Goal: Task Accomplishment & Management: Use online tool/utility

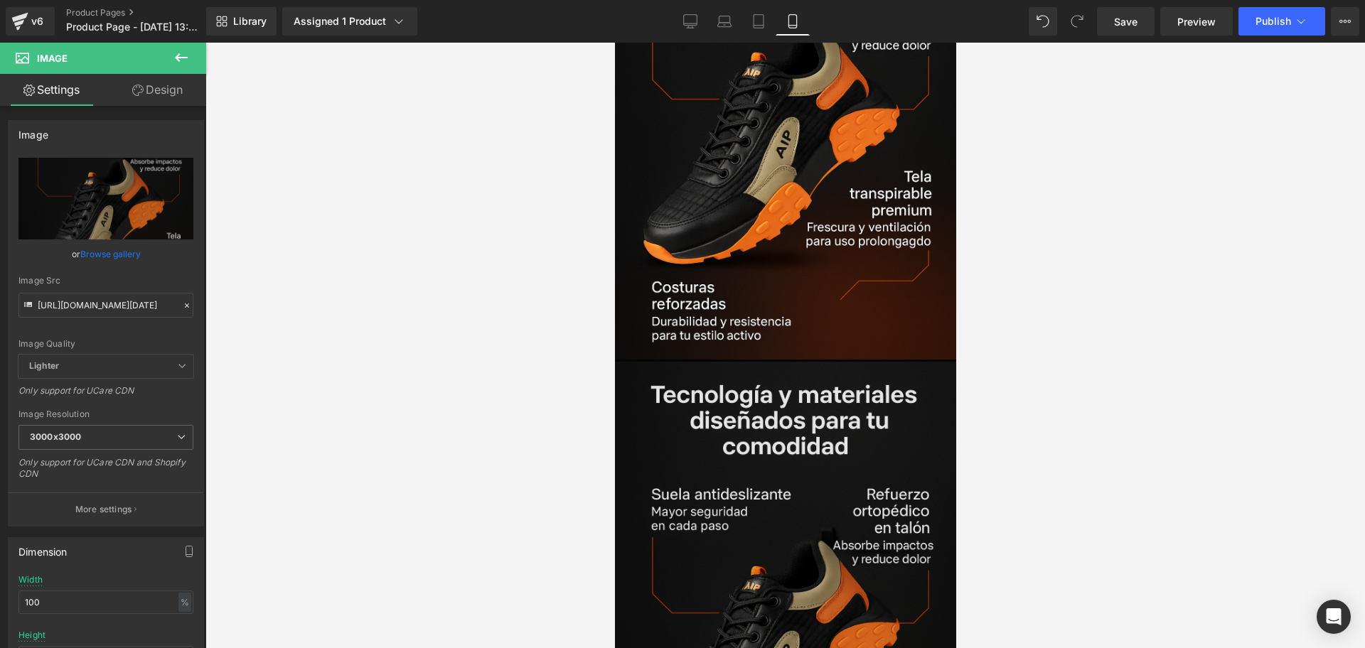
scroll to position [1954, 0]
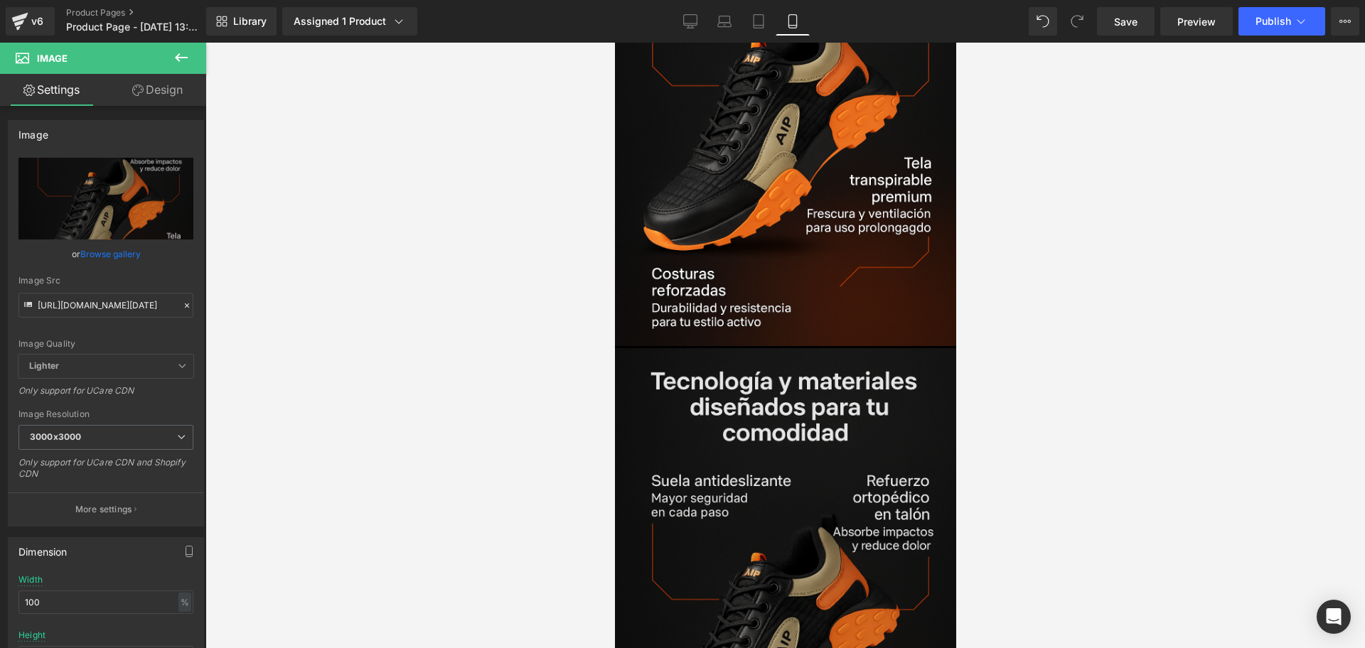
click at [794, 431] on img at bounding box center [784, 604] width 341 height 512
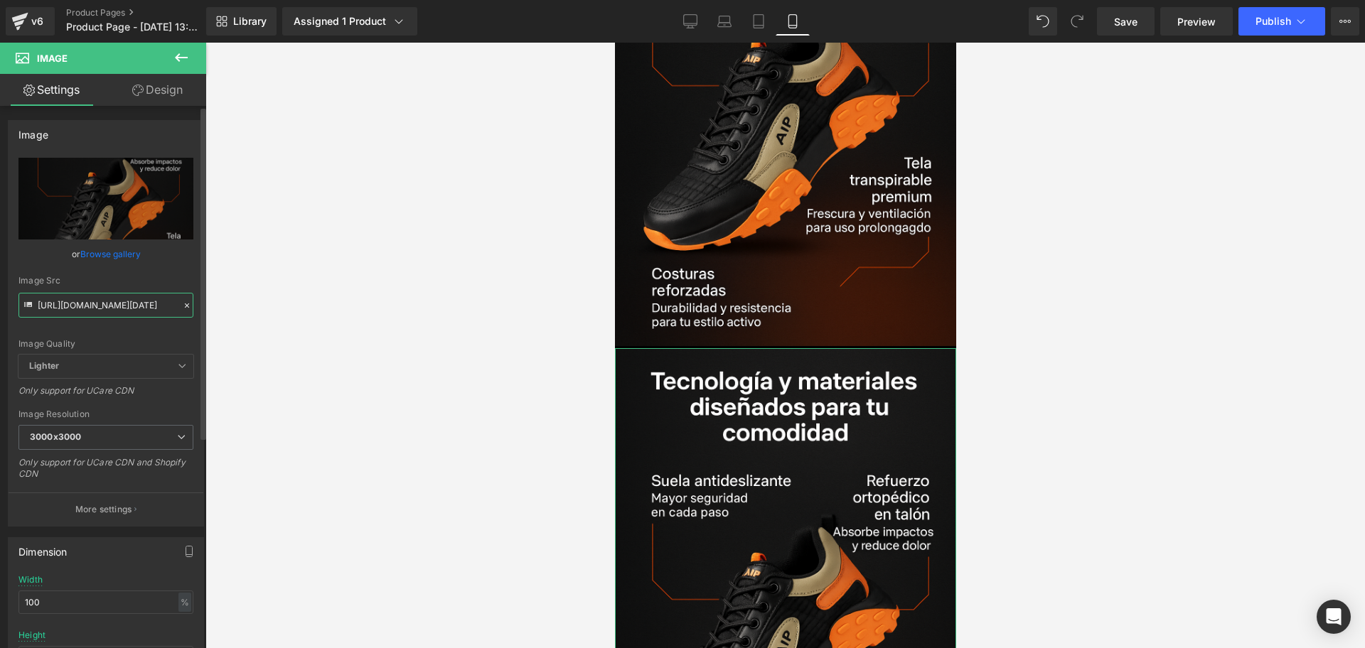
click at [147, 293] on input "[URL][DOMAIN_NAME][DATE]" at bounding box center [105, 305] width 175 height 25
click at [141, 303] on input "[URL][DOMAIN_NAME][DATE]" at bounding box center [105, 305] width 175 height 25
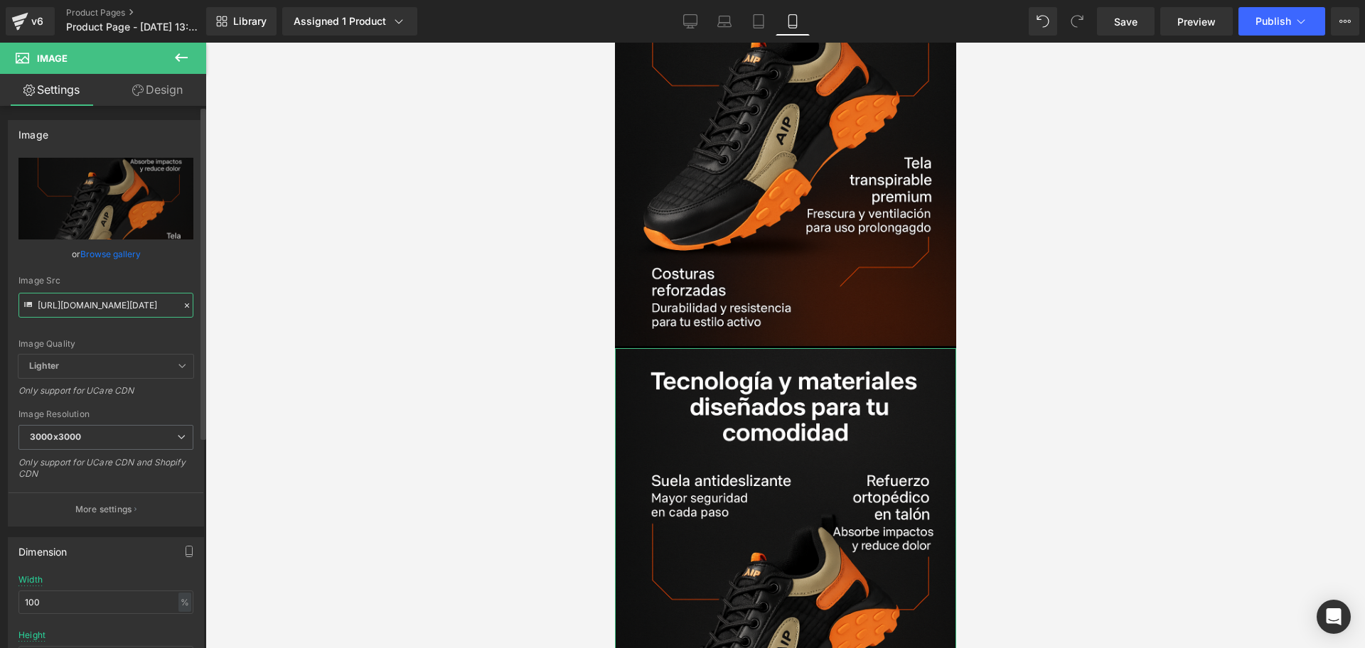
type input "588582"
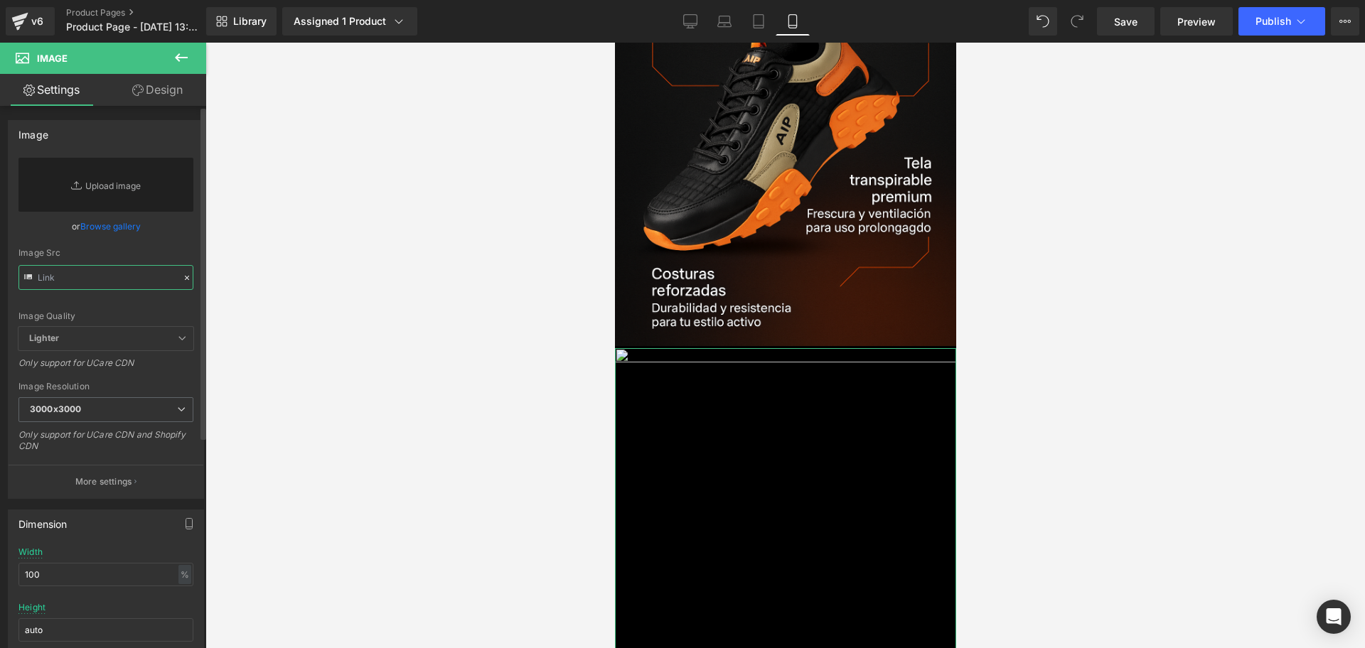
click at [102, 282] on input "text" at bounding box center [105, 277] width 175 height 25
paste input "[URL][DOMAIN_NAME][DATE]"
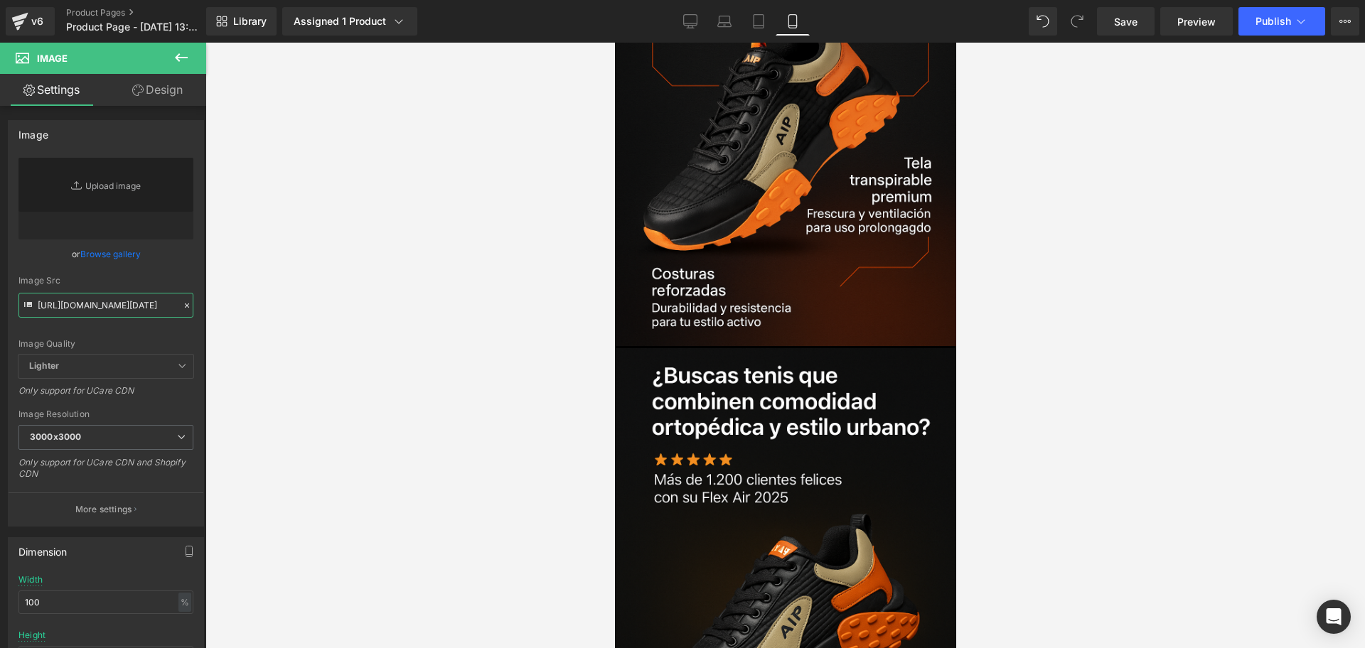
type input "[URL][DOMAIN_NAME][DATE]"
click at [488, 290] on div at bounding box center [784, 346] width 1159 height 606
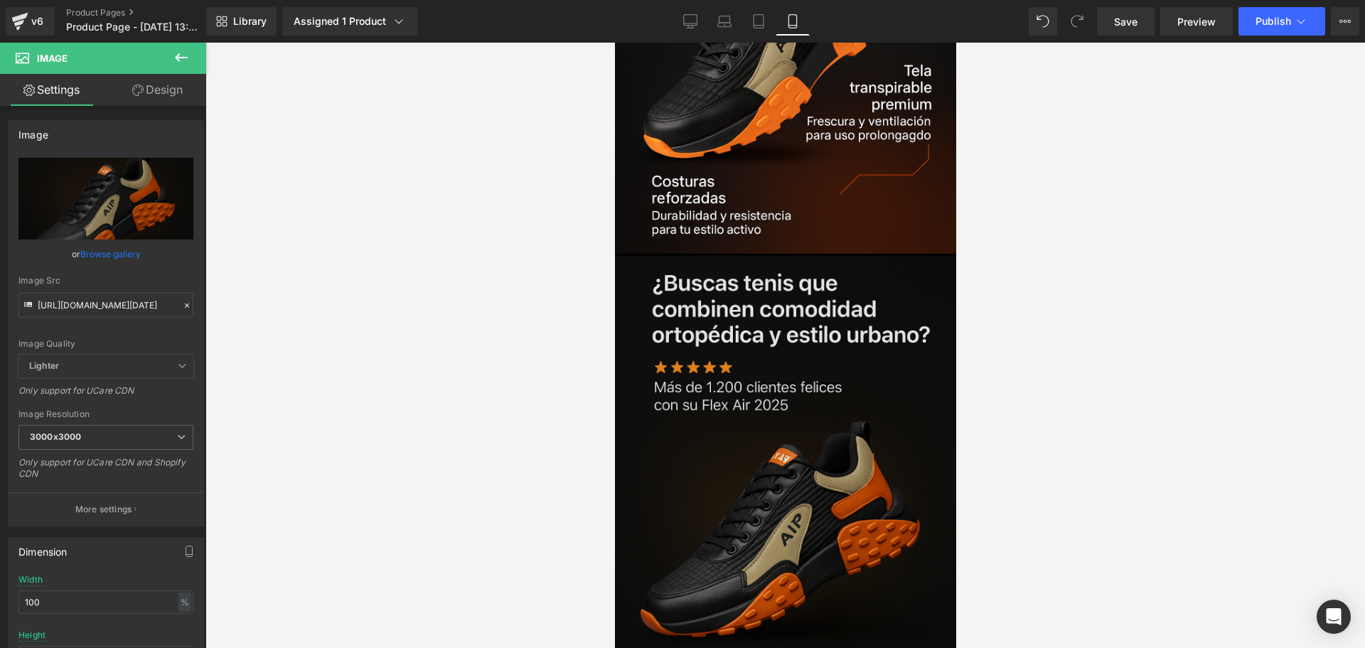
scroll to position [2043, 0]
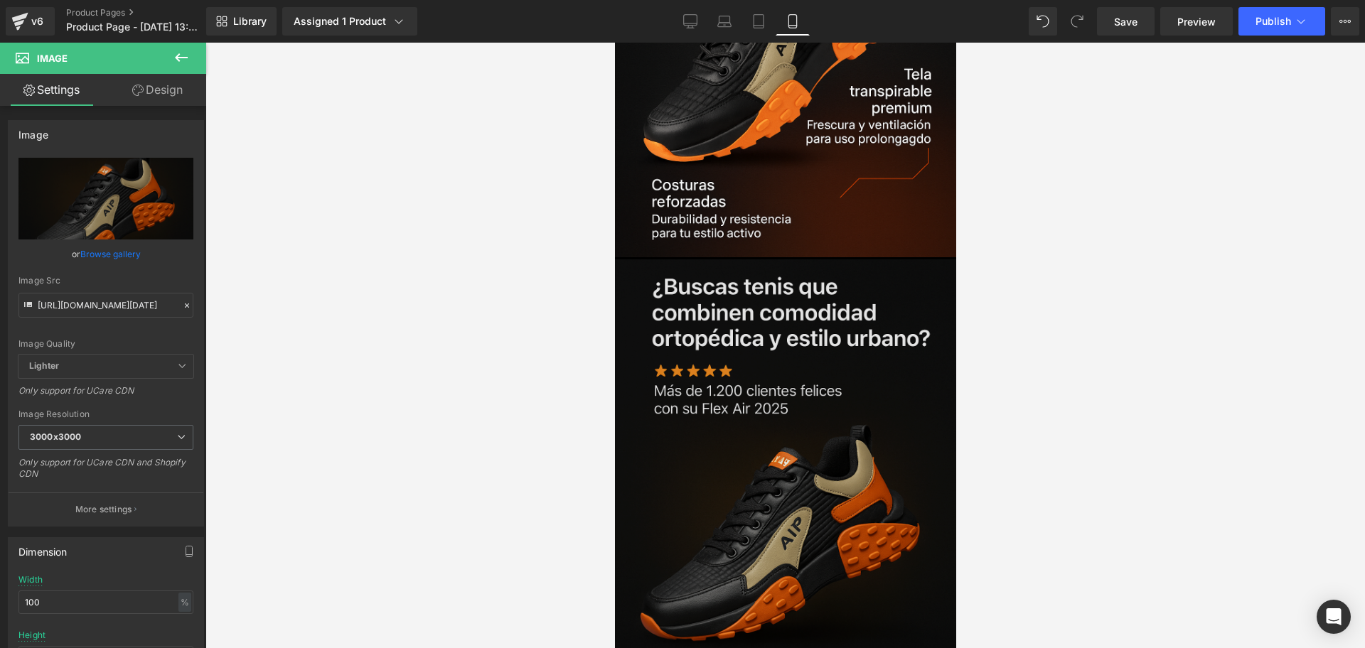
click at [829, 285] on img at bounding box center [784, 515] width 341 height 512
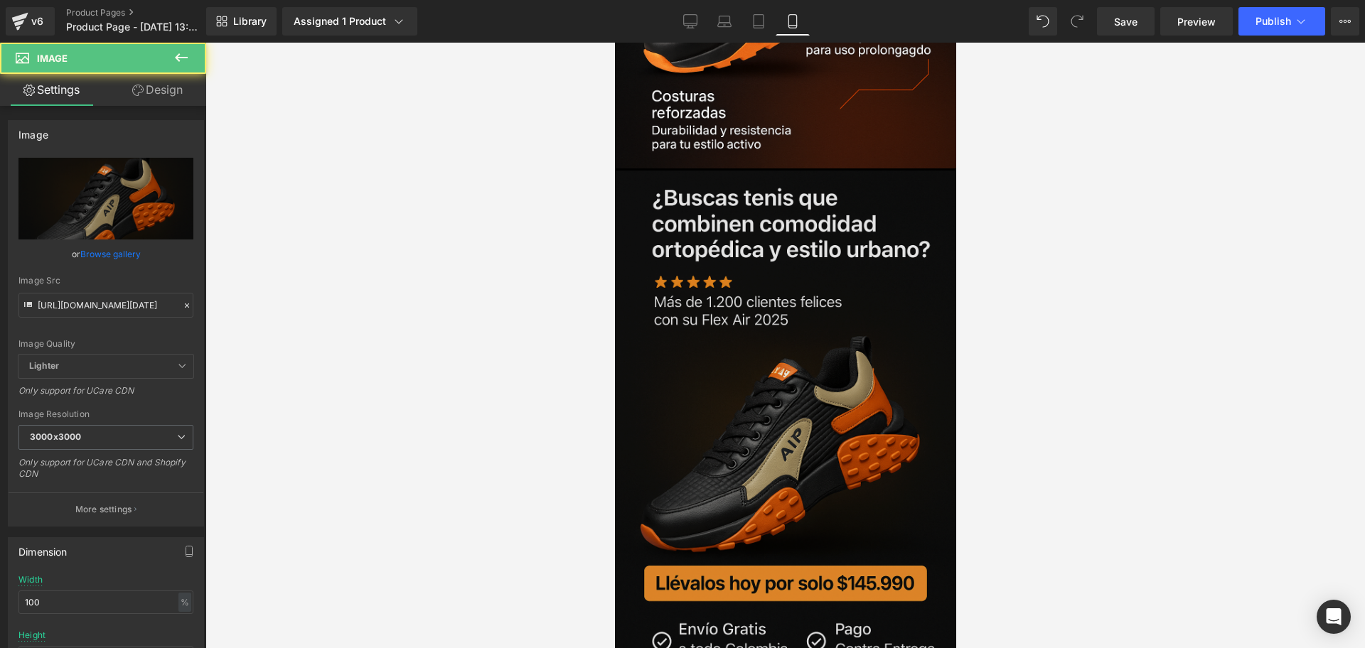
click at [817, 343] on img at bounding box center [784, 427] width 341 height 512
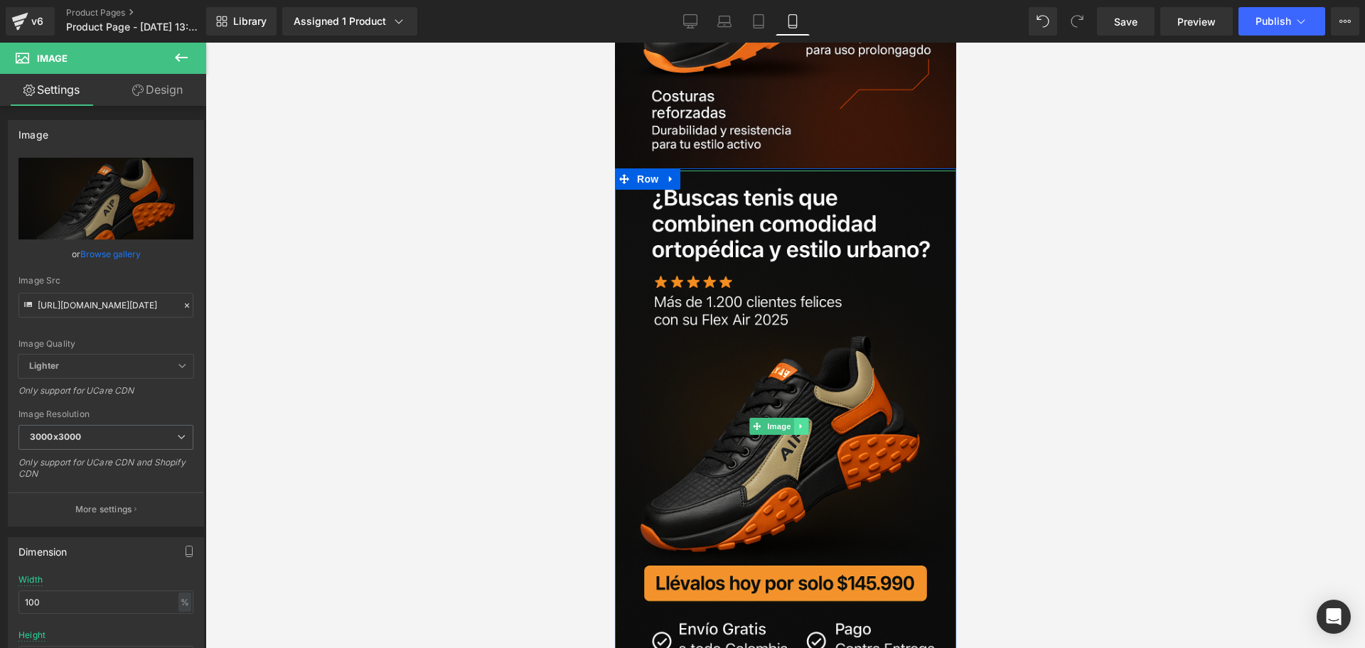
click at [801, 422] on icon at bounding box center [800, 426] width 8 height 9
click at [675, 168] on link at bounding box center [670, 178] width 18 height 21
click at [706, 173] on icon at bounding box center [707, 178] width 10 height 11
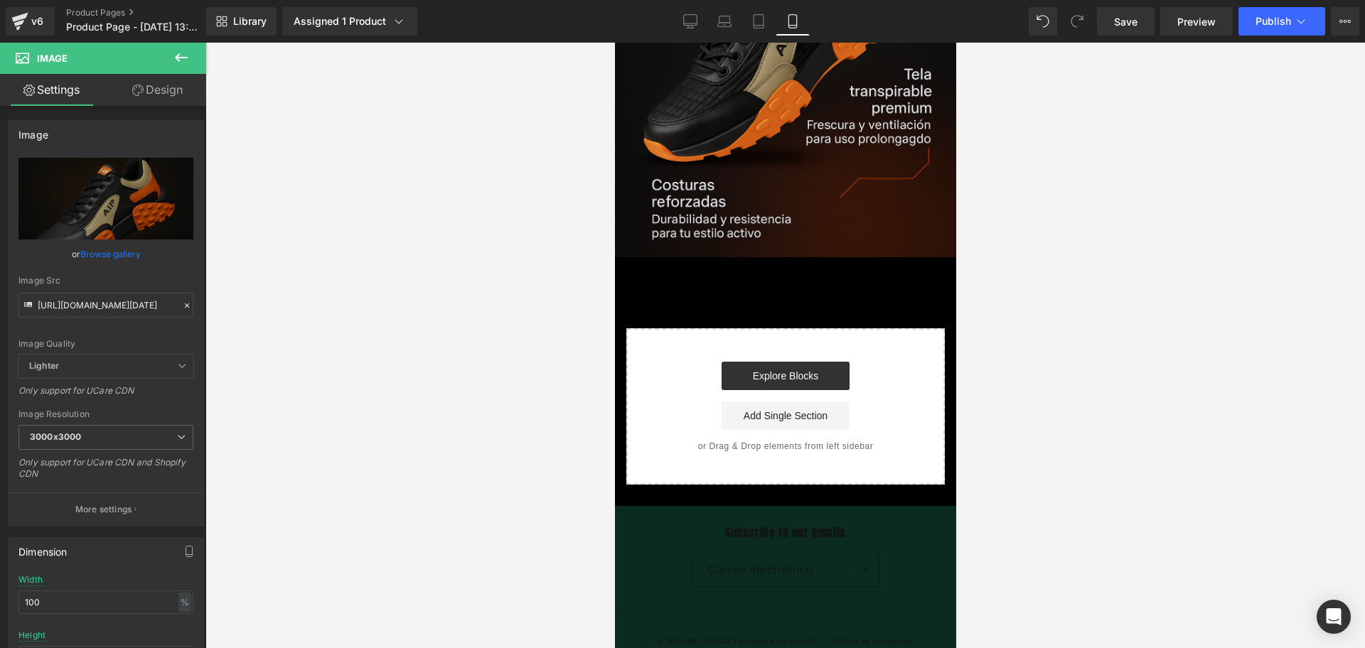
scroll to position [2023, 0]
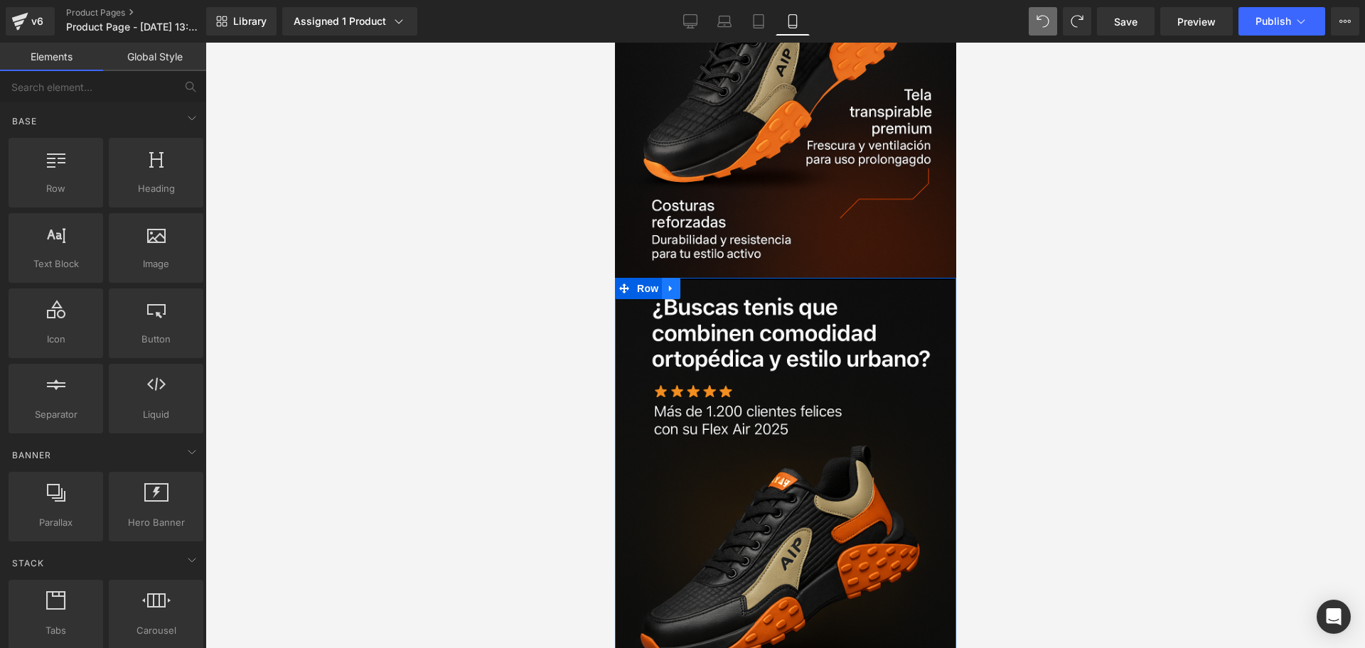
click at [672, 283] on icon at bounding box center [670, 288] width 10 height 11
click at [691, 284] on icon at bounding box center [689, 289] width 10 height 10
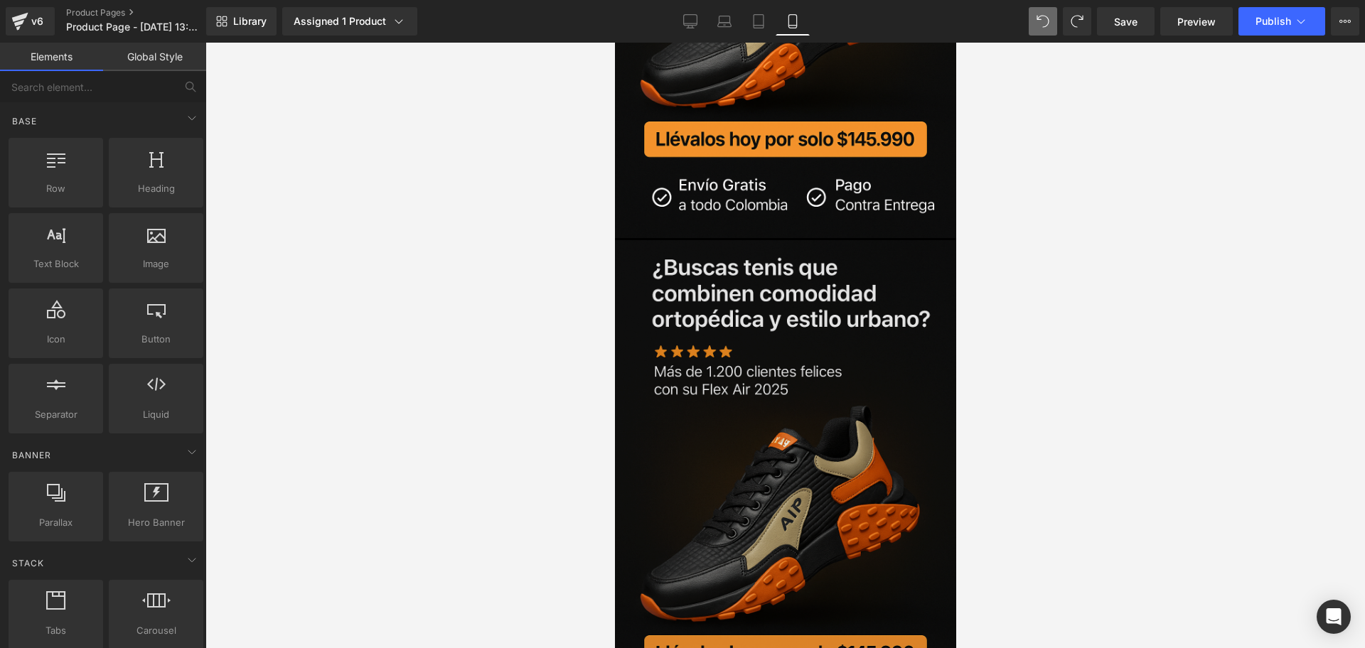
scroll to position [2613, 0]
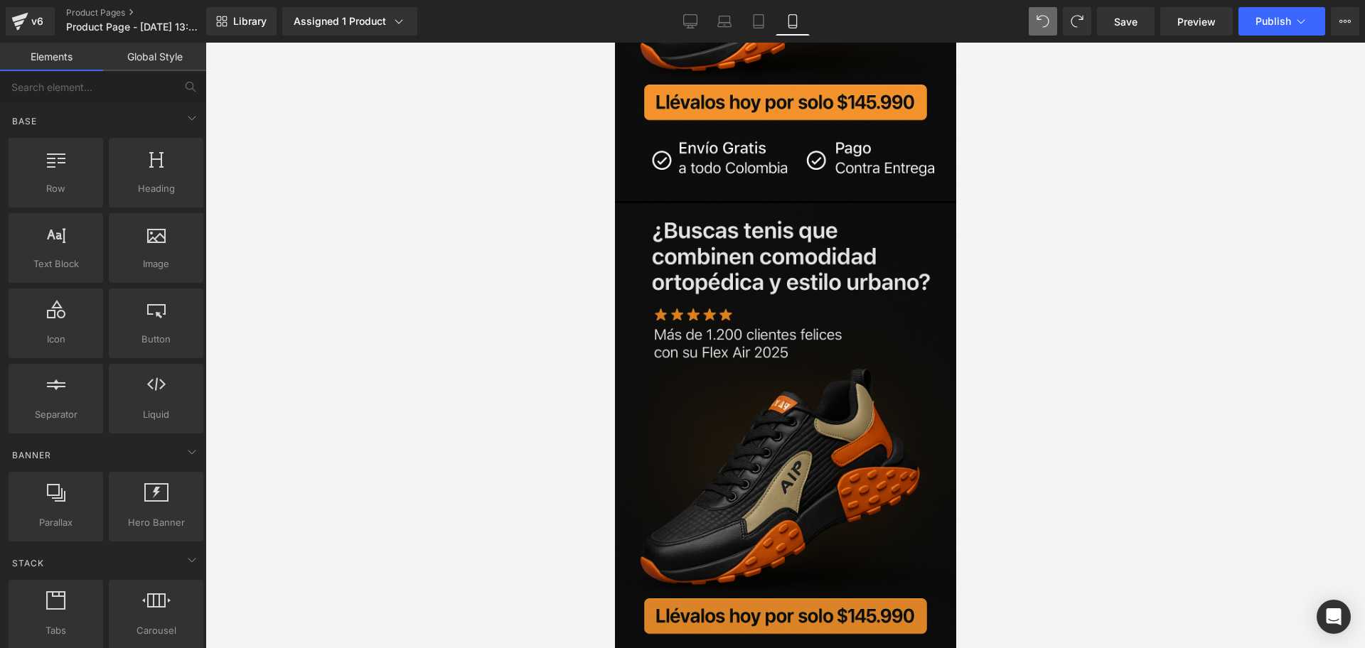
click at [804, 259] on img at bounding box center [784, 459] width 341 height 512
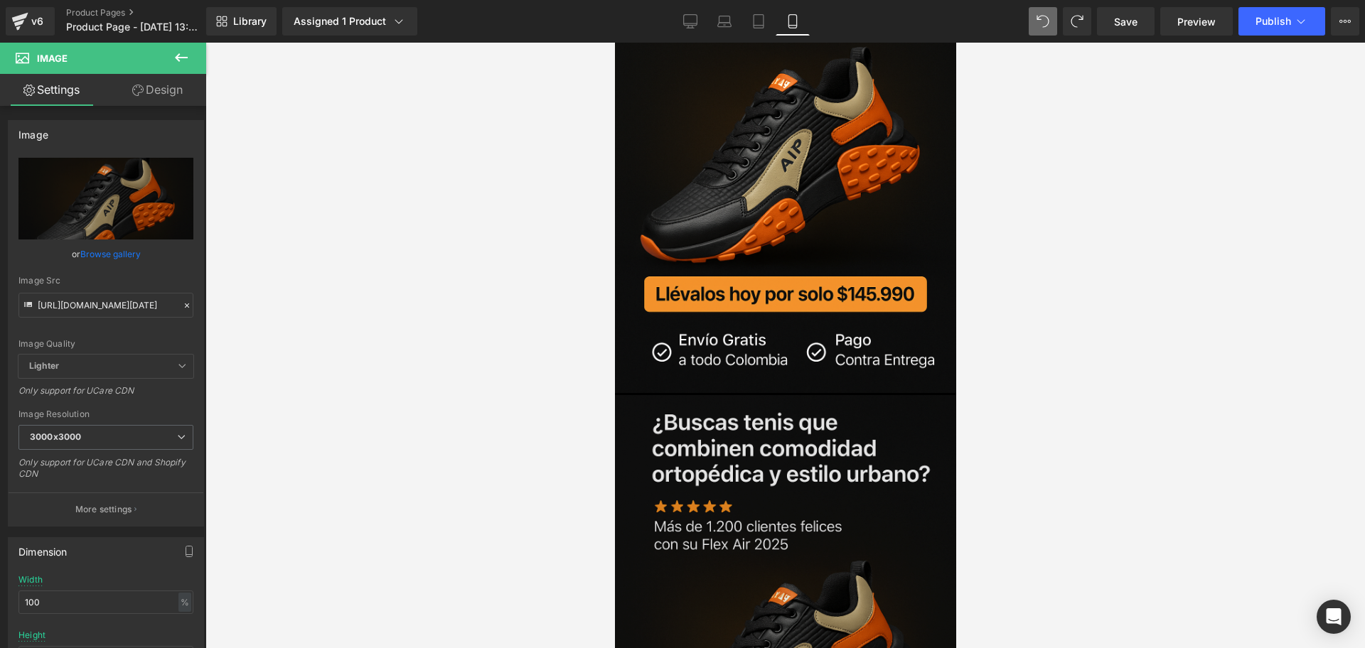
scroll to position [2436, 0]
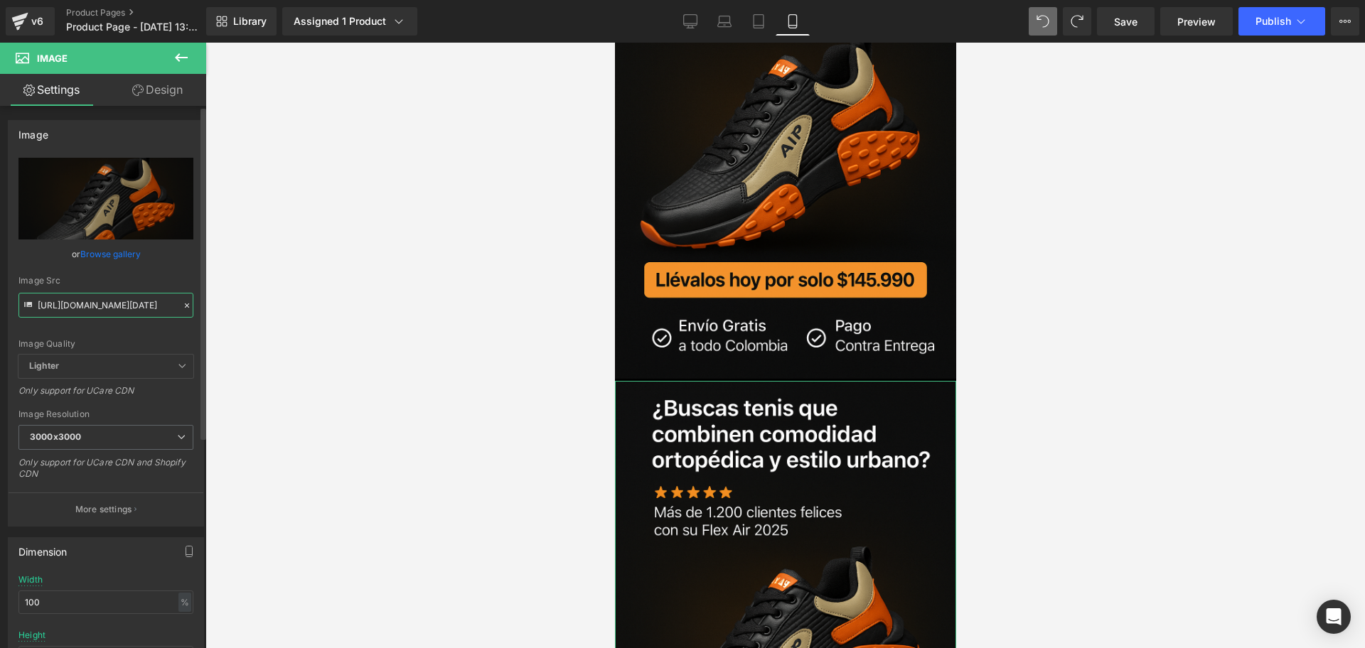
click at [75, 298] on input "[URL][DOMAIN_NAME][DATE]" at bounding box center [105, 305] width 175 height 25
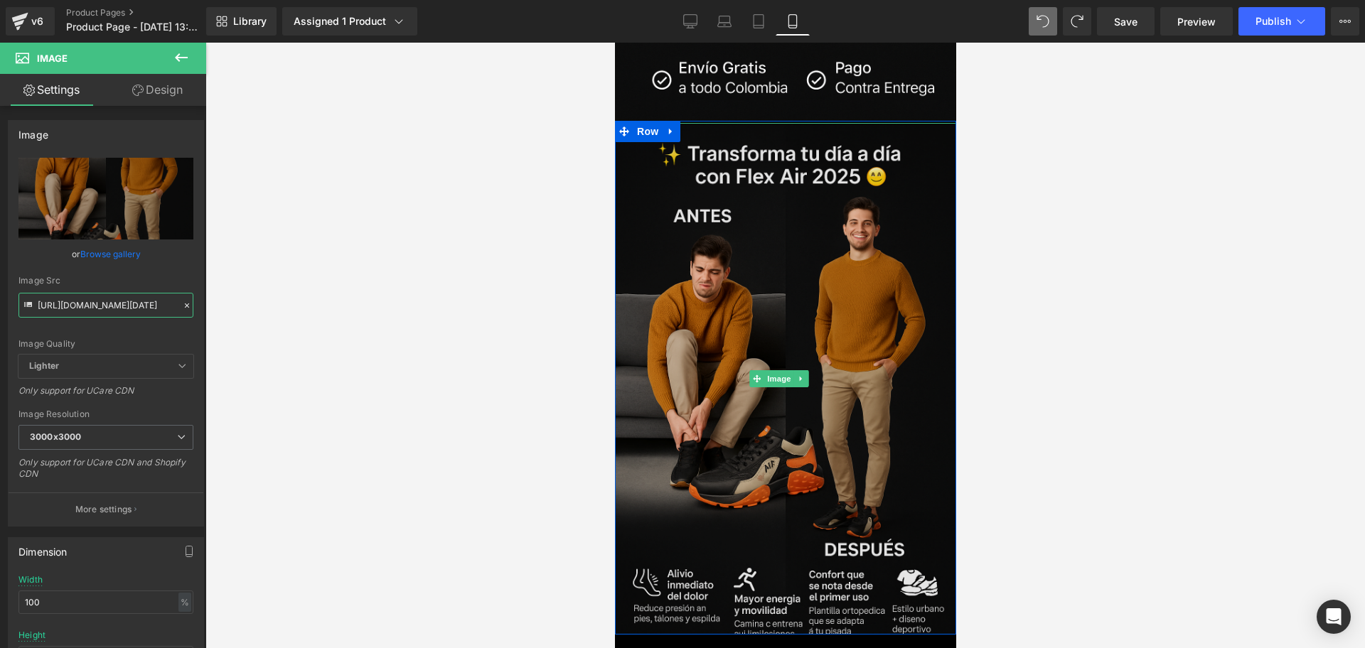
scroll to position [2702, 0]
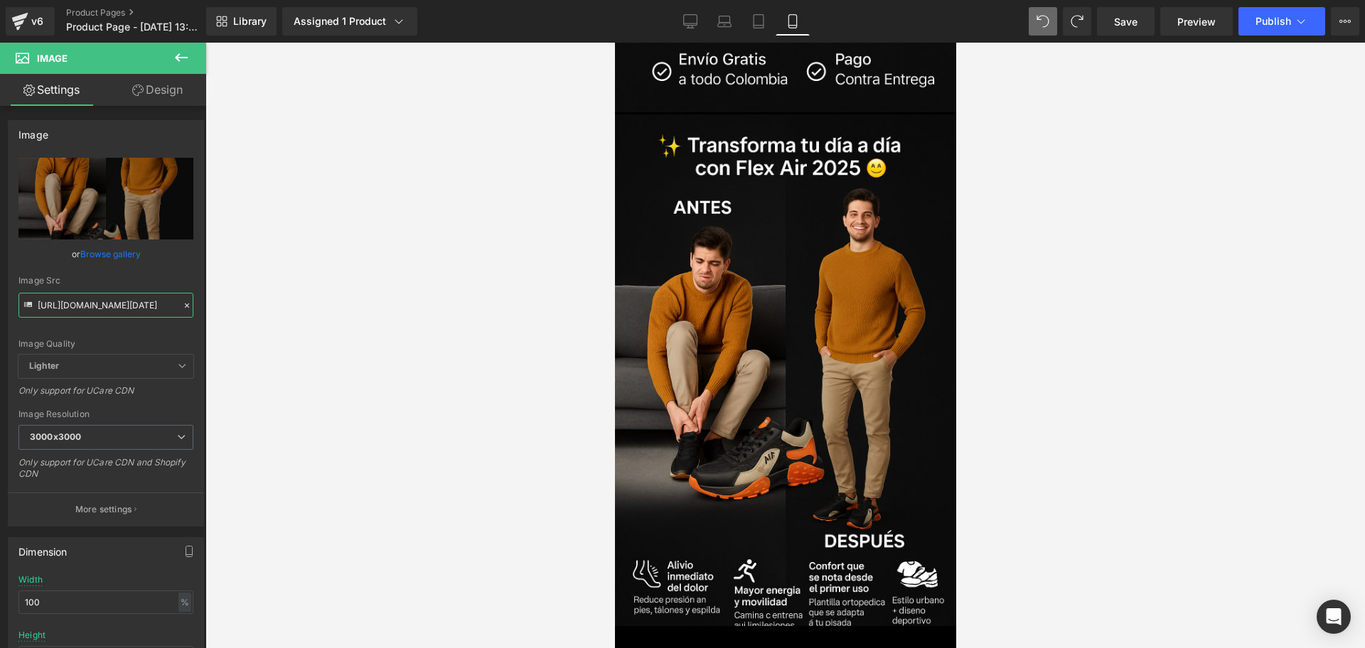
type input "[URL][DOMAIN_NAME][DATE]"
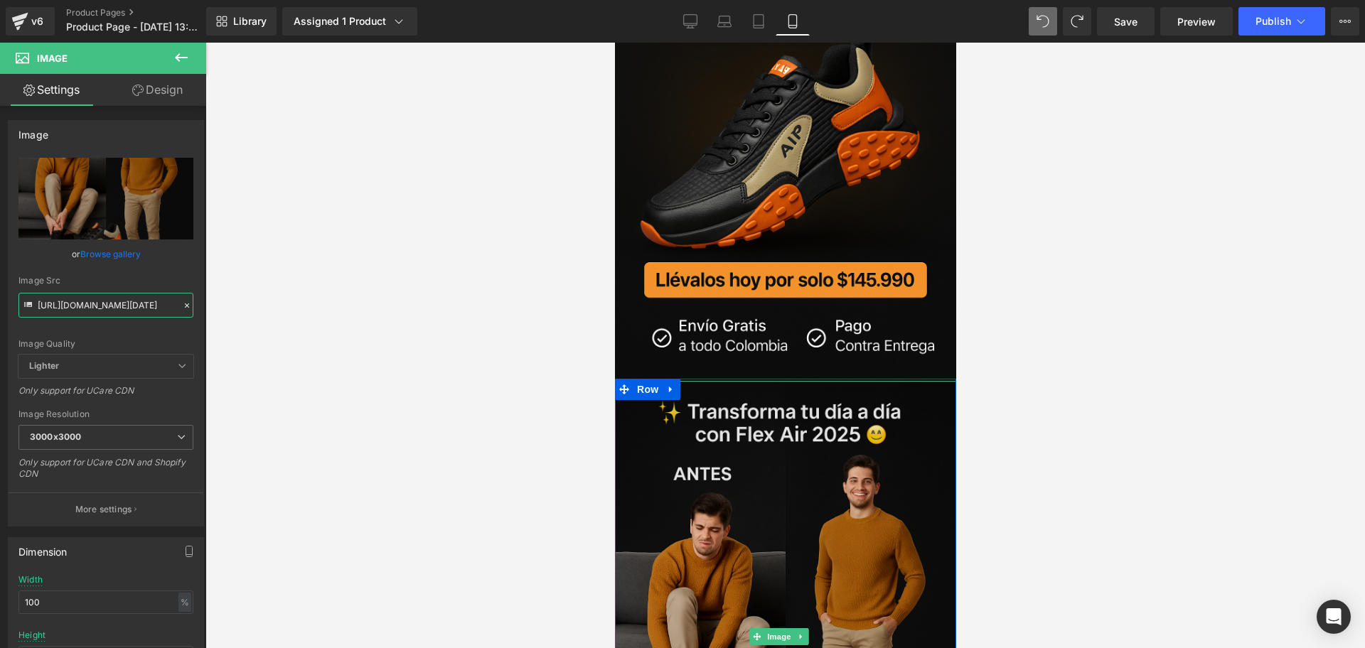
scroll to position [2347, 0]
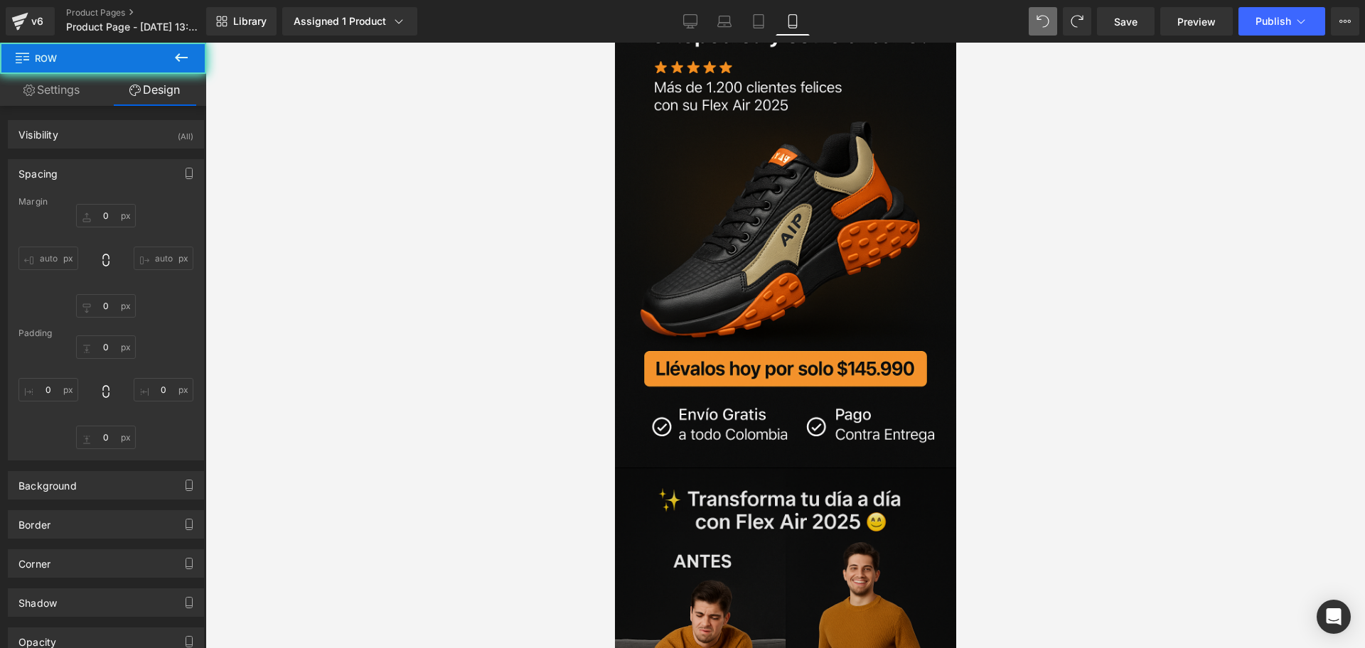
type input "0"
type input "1"
type input "0"
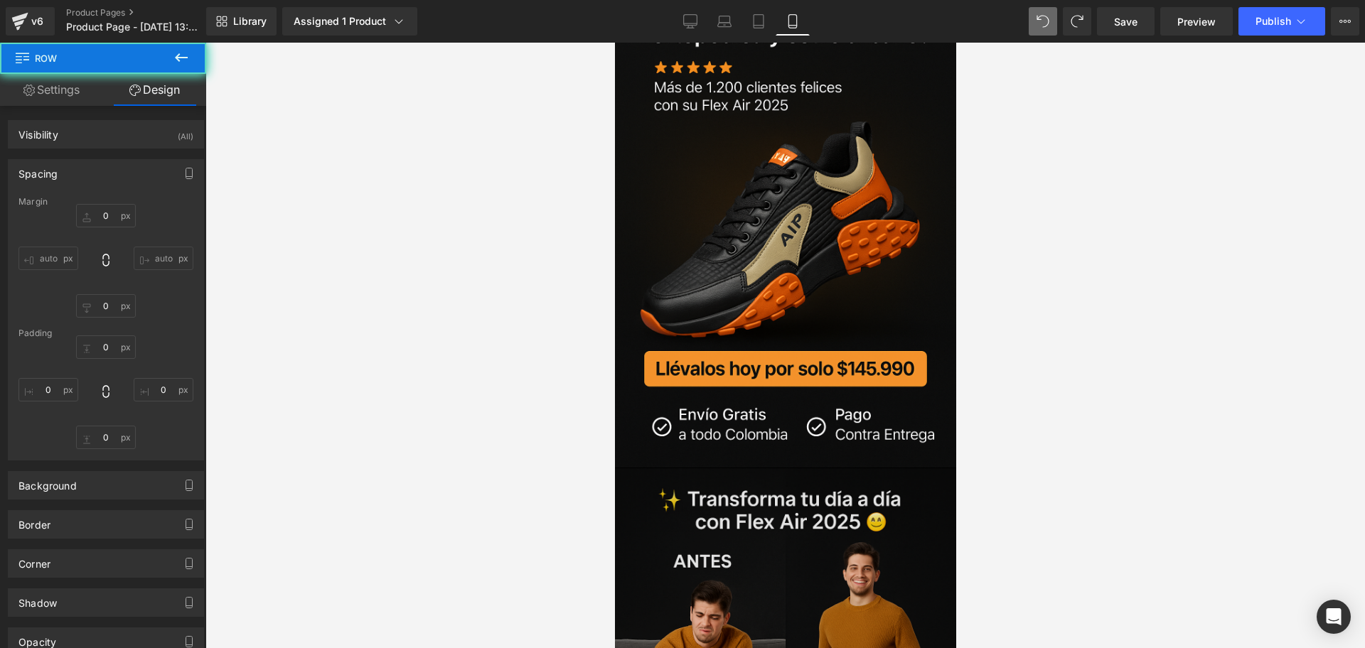
type input "0"
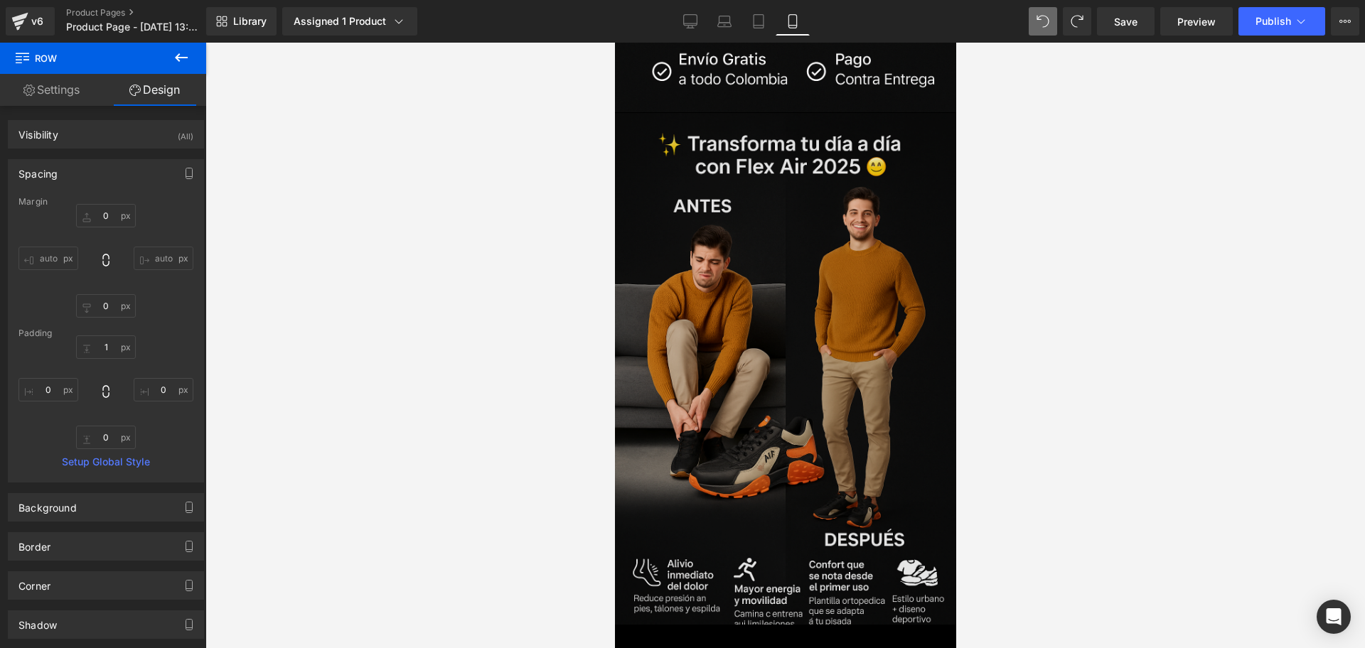
click at [849, 372] on img at bounding box center [784, 369] width 341 height 512
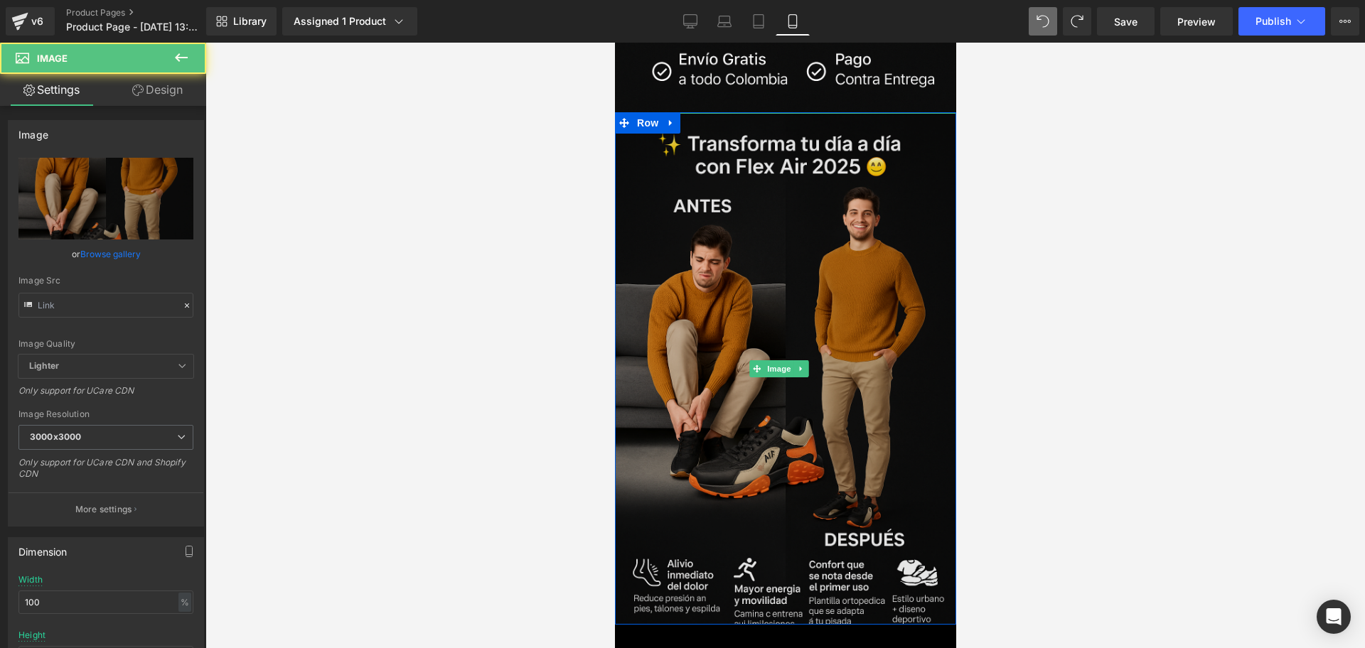
type input "[URL][DOMAIN_NAME][DATE]"
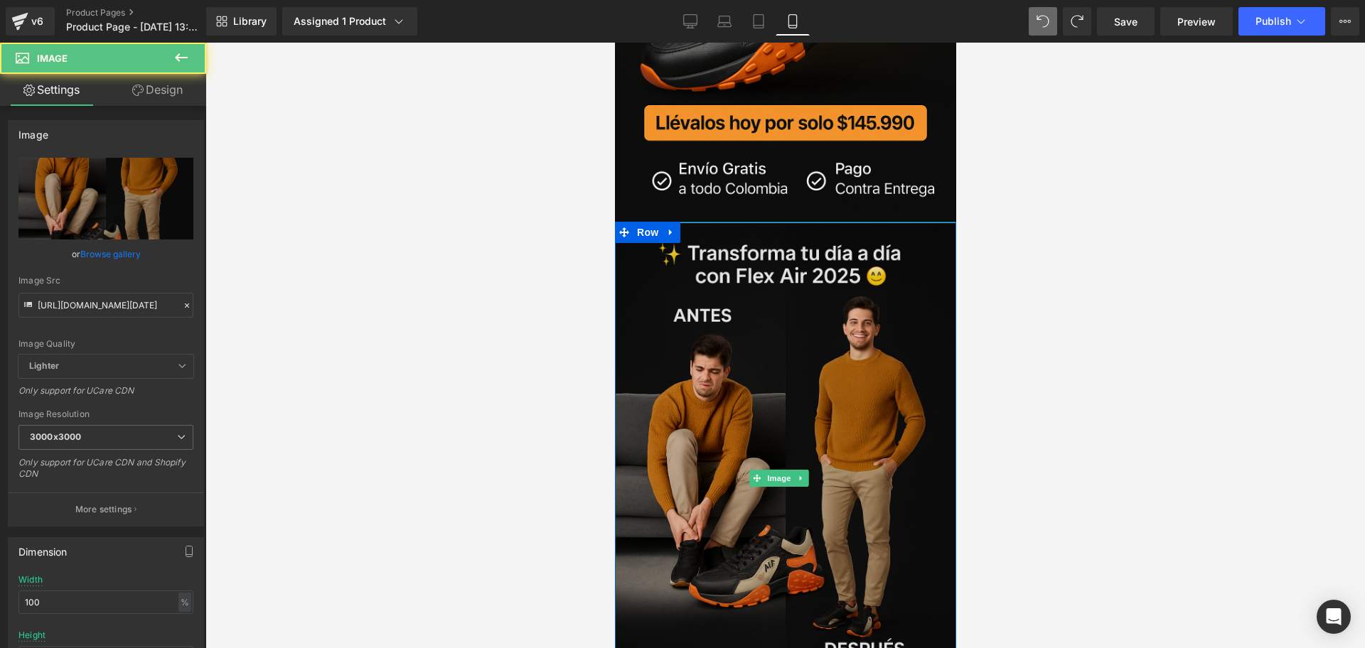
scroll to position [2524, 0]
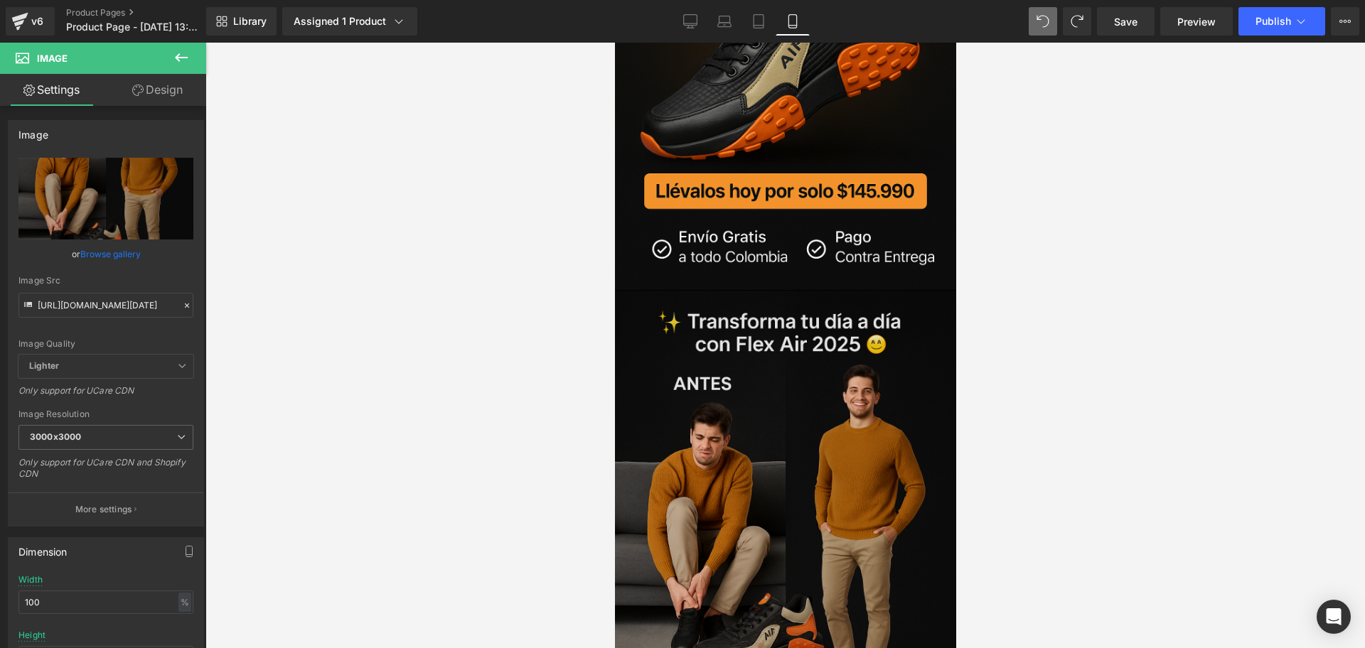
click at [614, 43] on div at bounding box center [614, 43] width 0 height 0
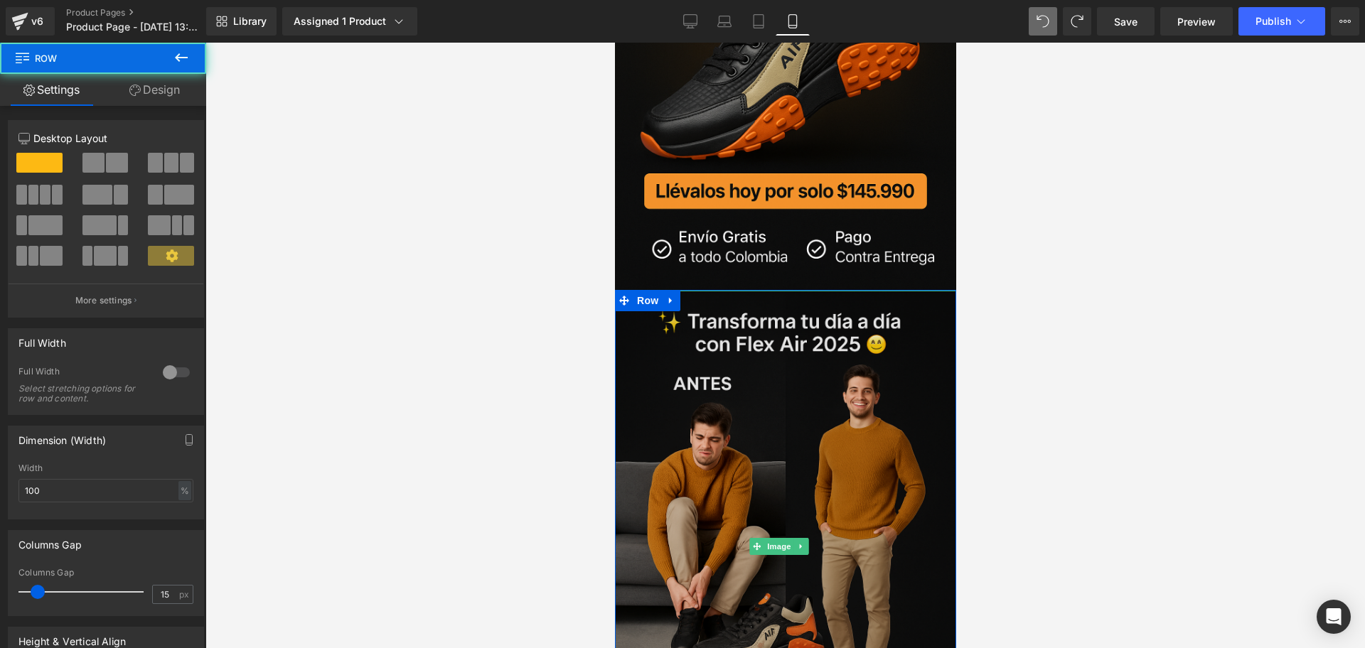
click at [673, 295] on icon at bounding box center [670, 300] width 10 height 11
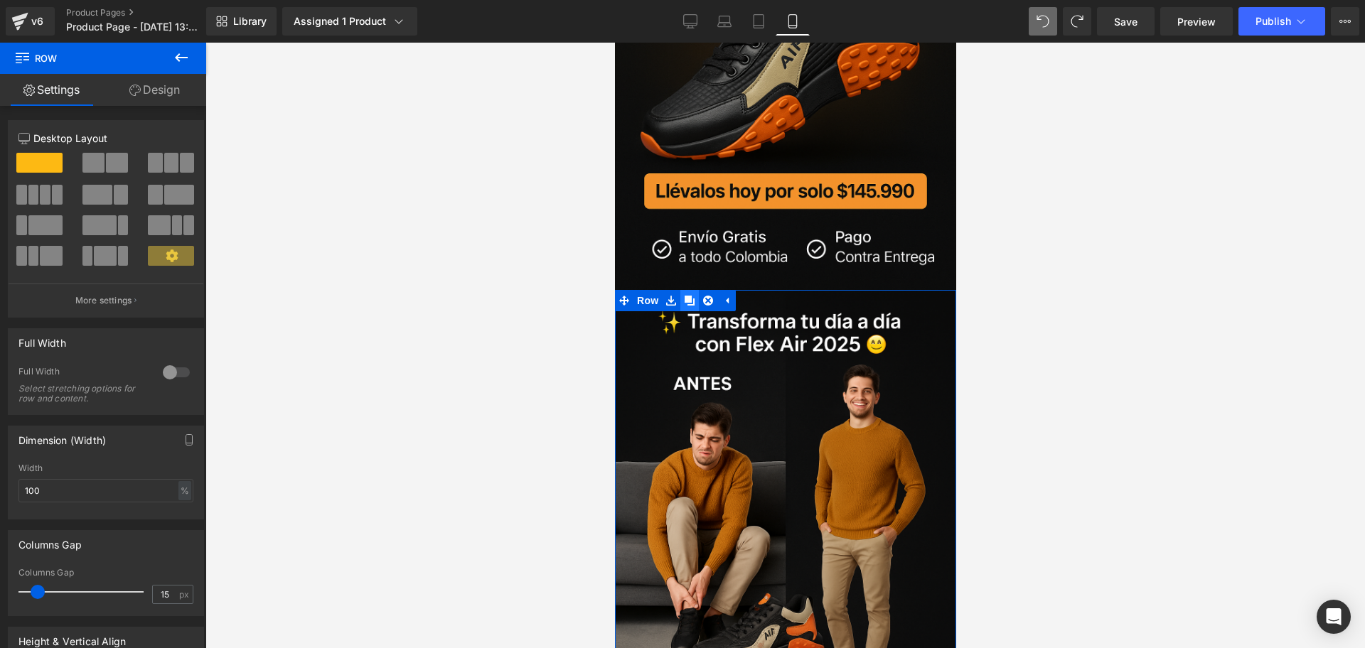
click at [691, 290] on link at bounding box center [688, 300] width 18 height 21
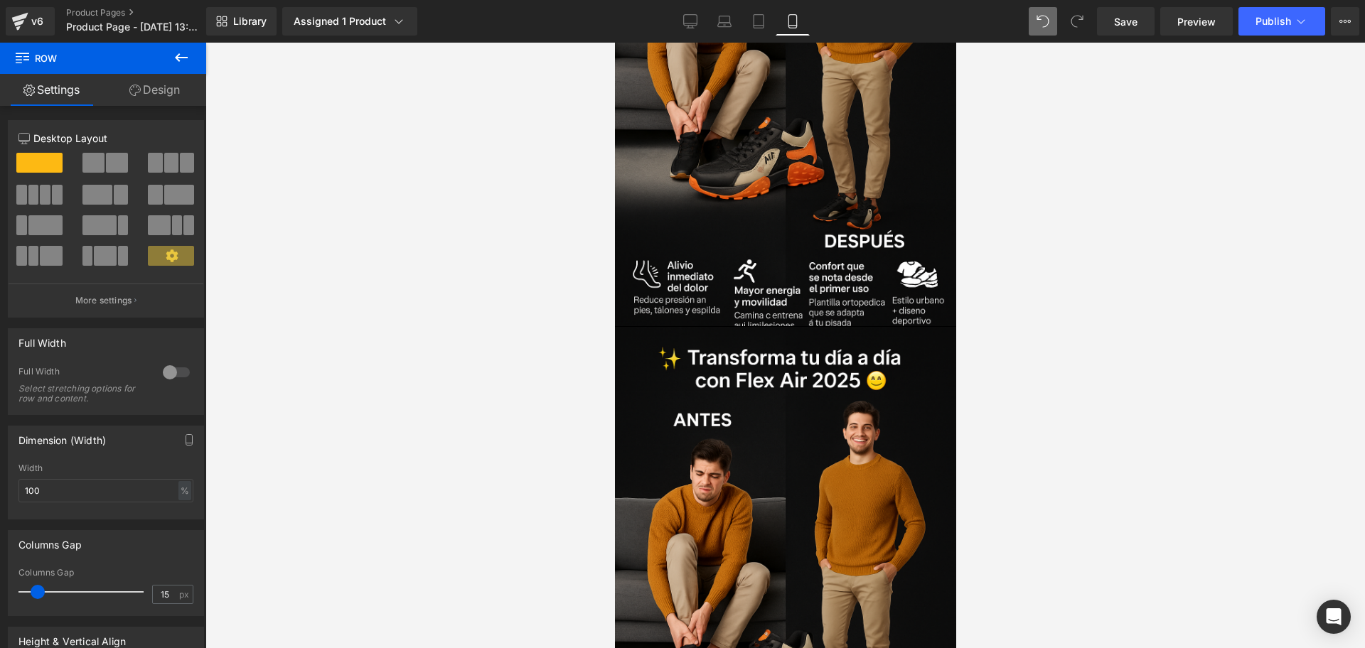
scroll to position [3106, 0]
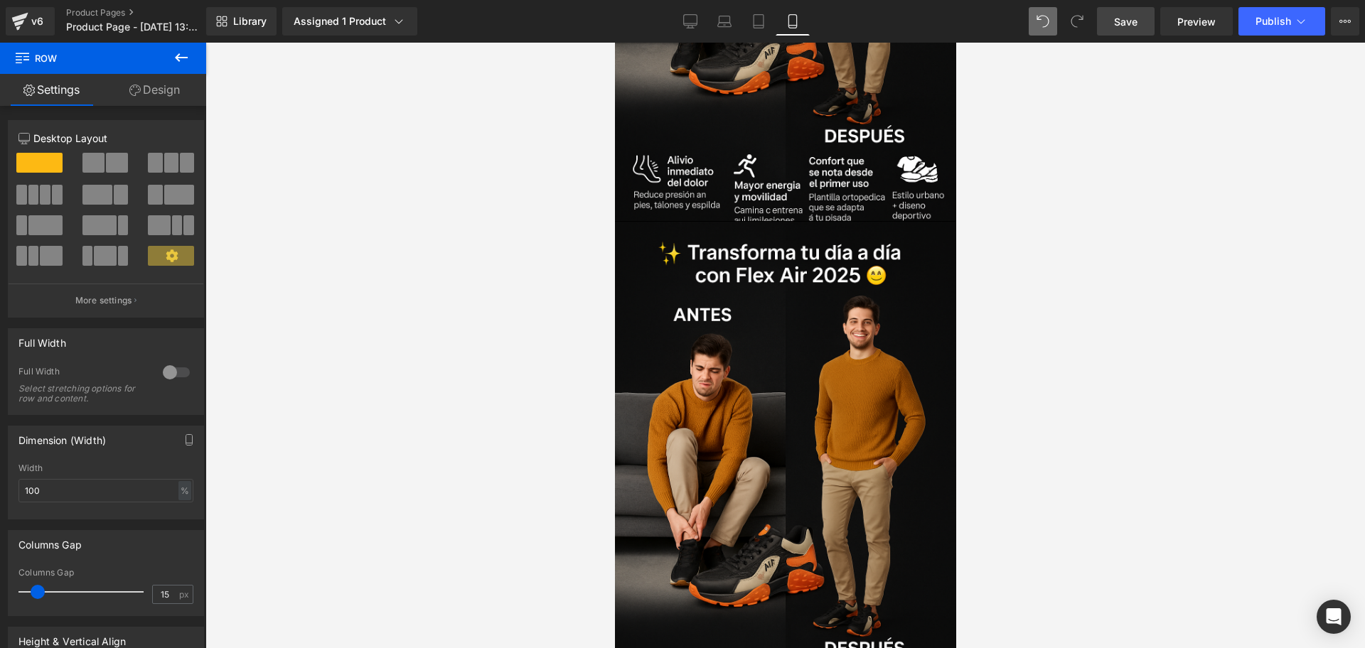
drag, startPoint x: 1114, startPoint y: 29, endPoint x: 251, endPoint y: 1, distance: 863.9
click at [1114, 29] on link "Save" at bounding box center [1126, 21] width 58 height 28
click at [999, 642] on div at bounding box center [784, 346] width 1159 height 606
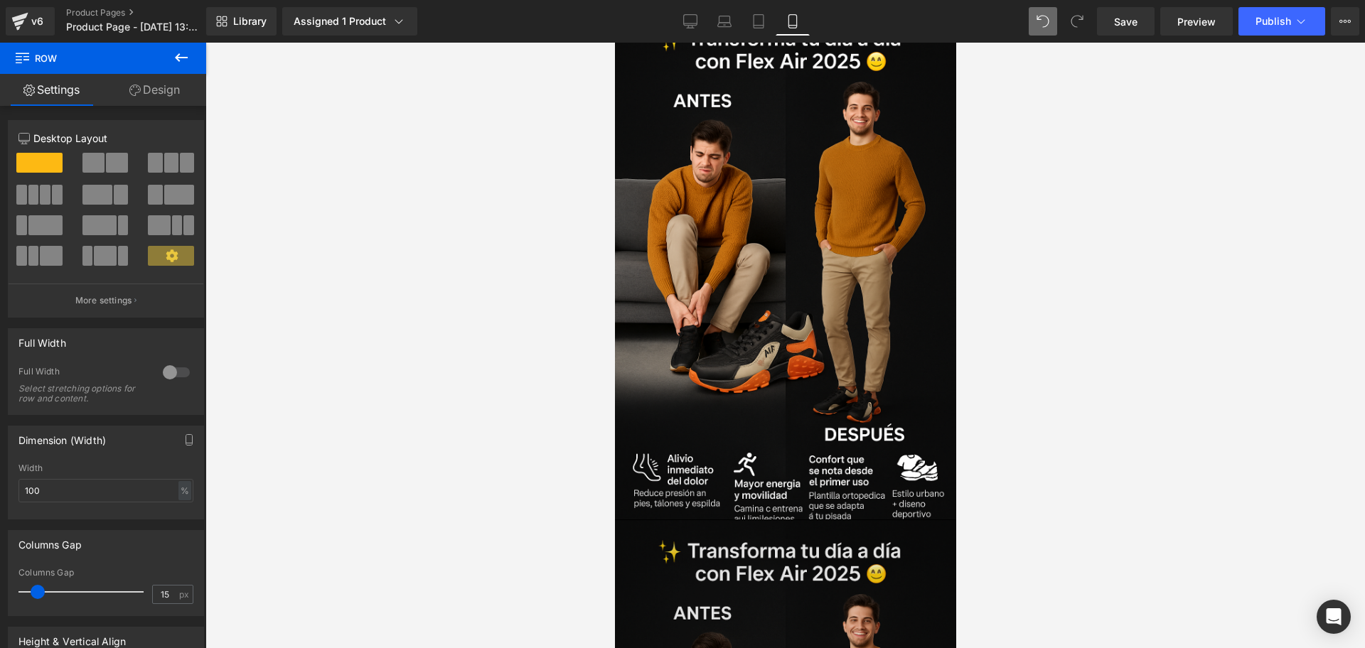
scroll to position [2928, 0]
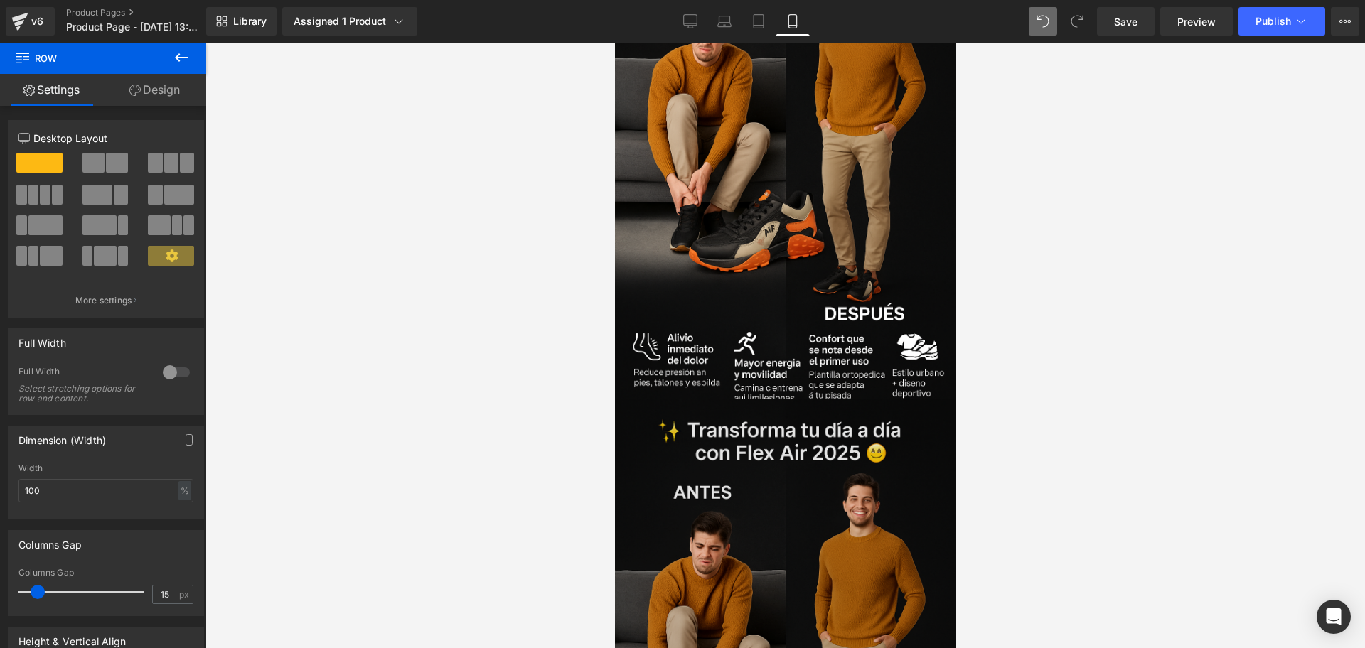
click at [752, 399] on img at bounding box center [784, 655] width 341 height 512
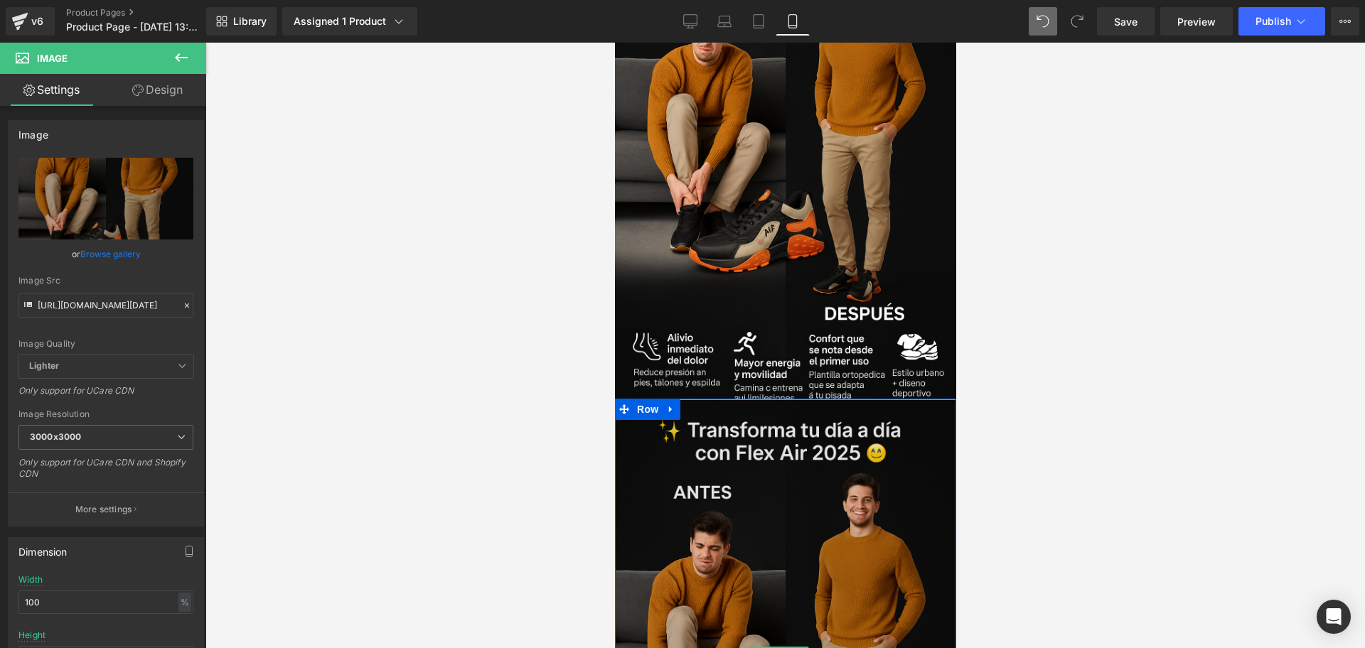
click at [721, 453] on img at bounding box center [784, 655] width 341 height 512
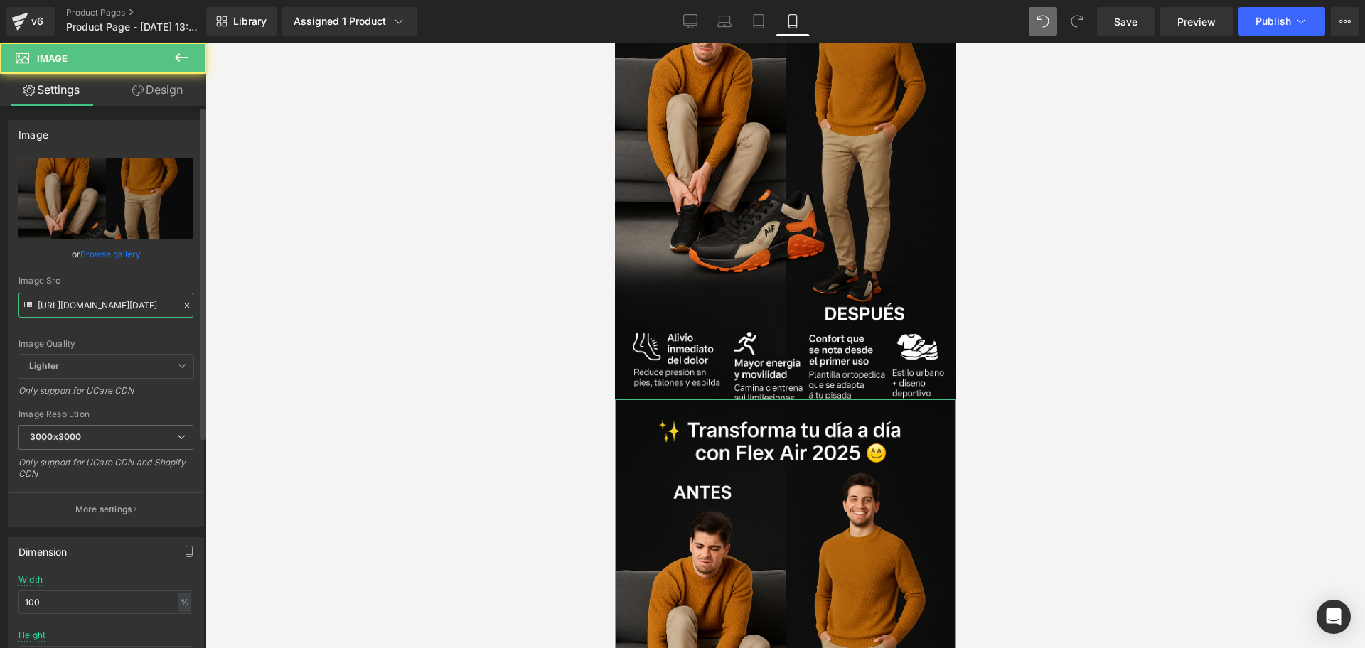
click at [66, 298] on input "[URL][DOMAIN_NAME][DATE]" at bounding box center [105, 305] width 175 height 25
type input "[URL][DOMAIN_NAME][DATE]"
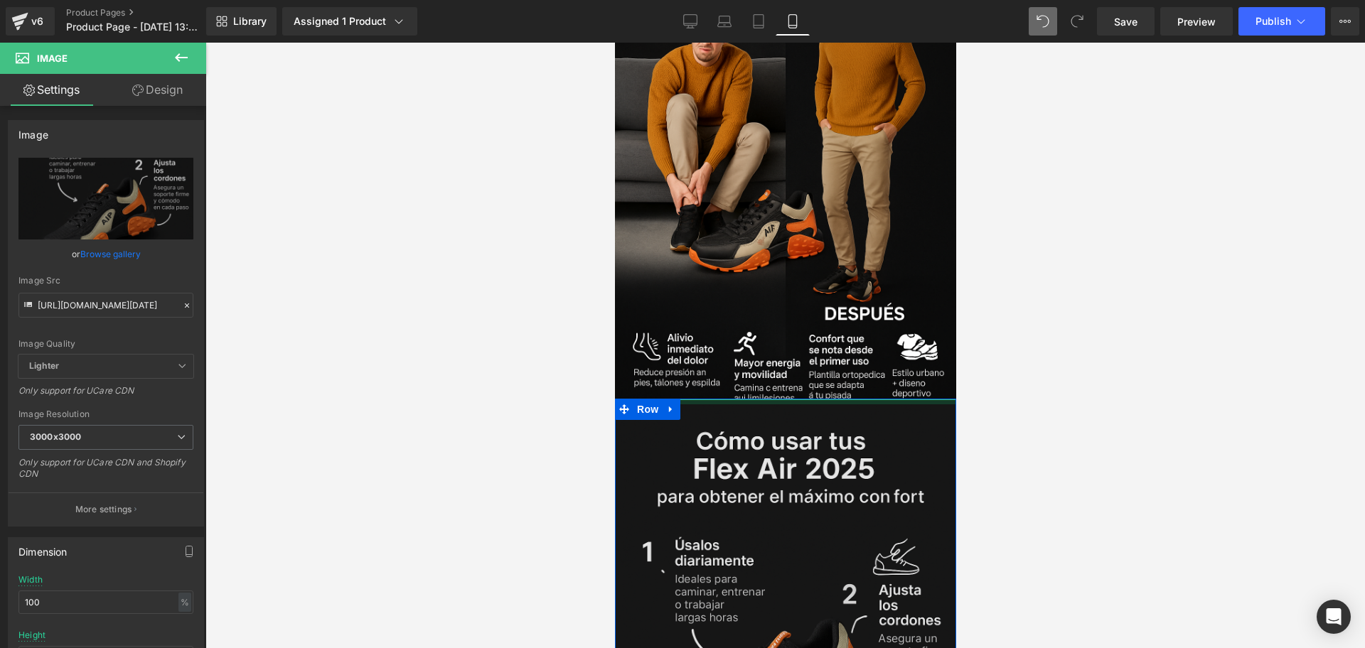
click at [794, 399] on div "Image" at bounding box center [784, 657] width 341 height 517
click at [962, 297] on div at bounding box center [784, 346] width 1159 height 606
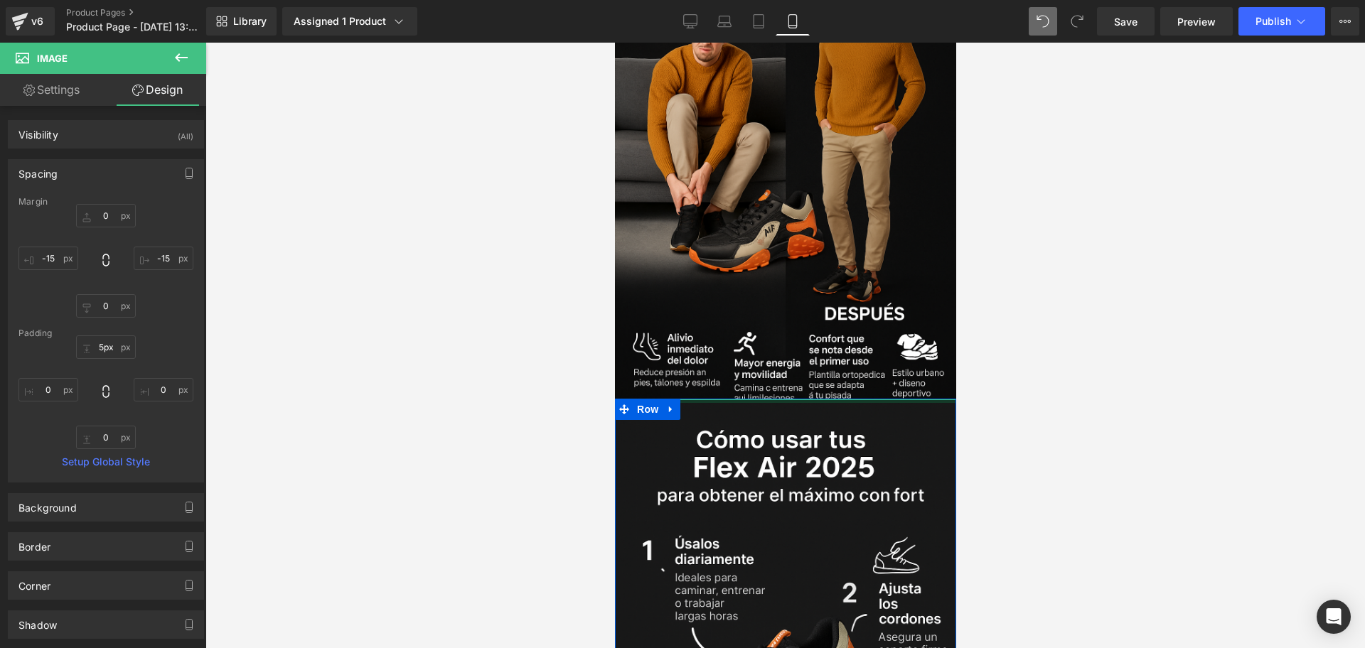
type input "3px"
click at [807, 399] on div "Image Row" at bounding box center [784, 656] width 341 height 515
click at [1033, 328] on div at bounding box center [784, 346] width 1159 height 606
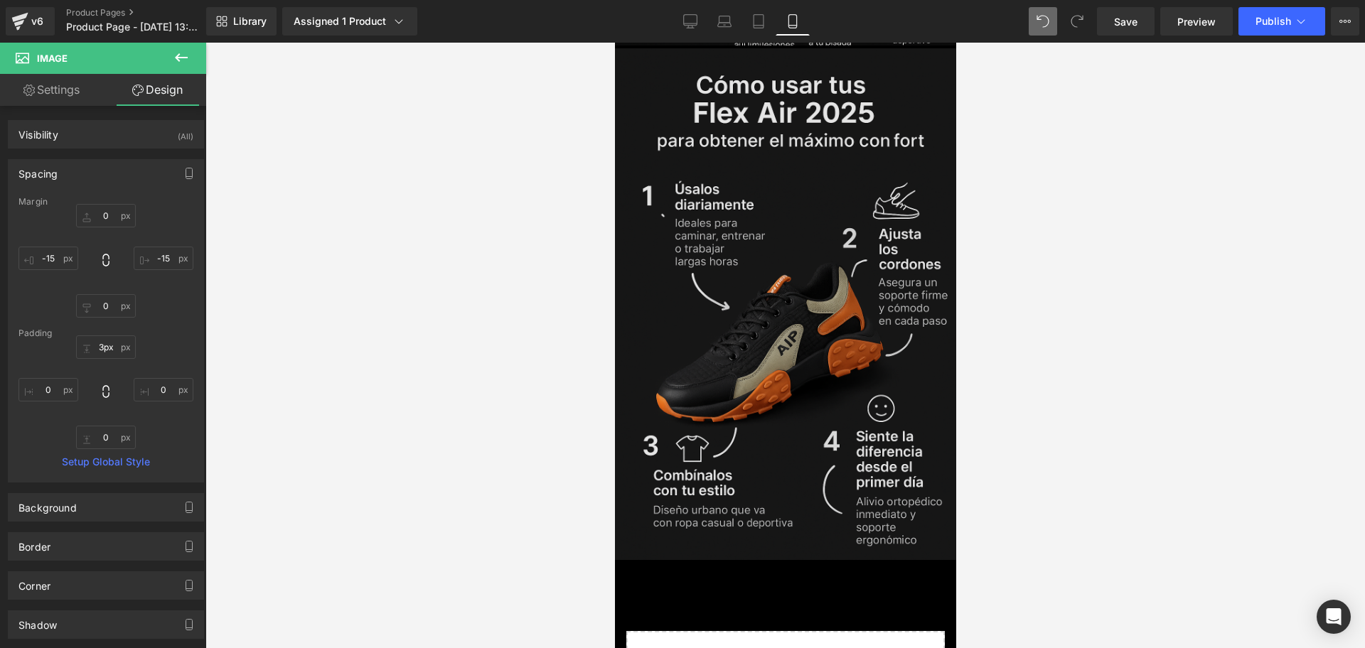
scroll to position [3283, 0]
click at [812, 315] on img at bounding box center [784, 301] width 341 height 514
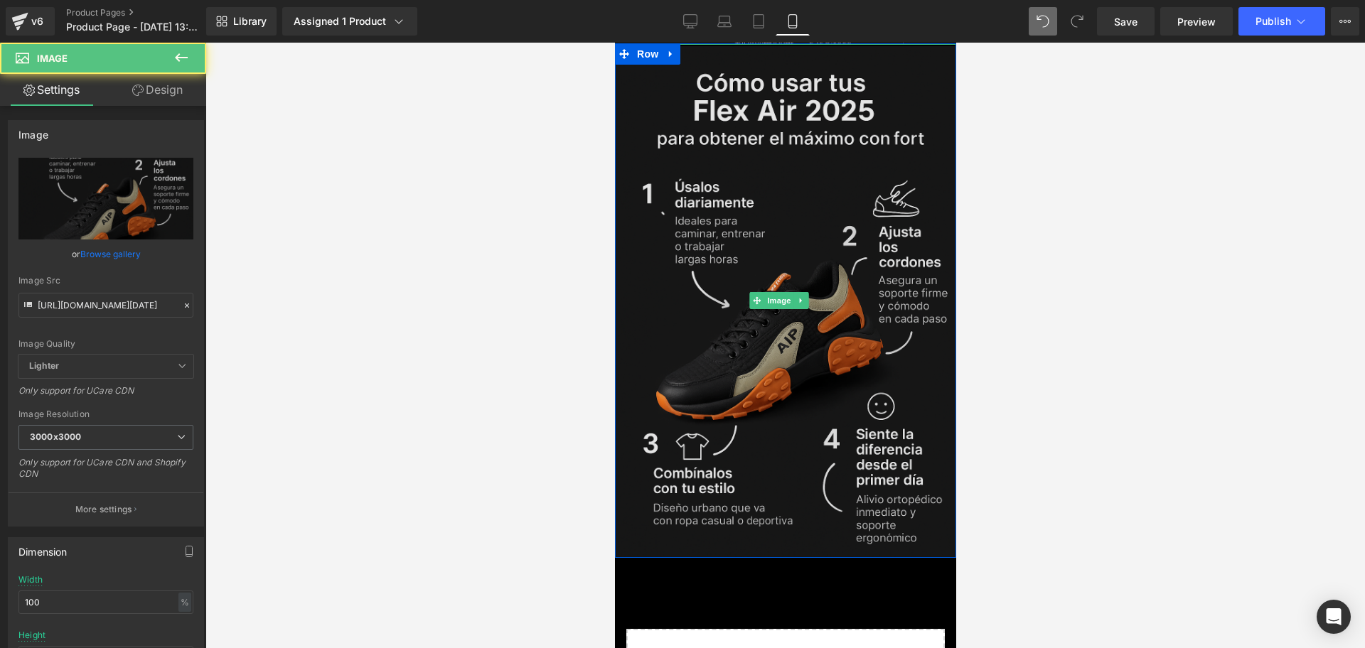
scroll to position [3017, 0]
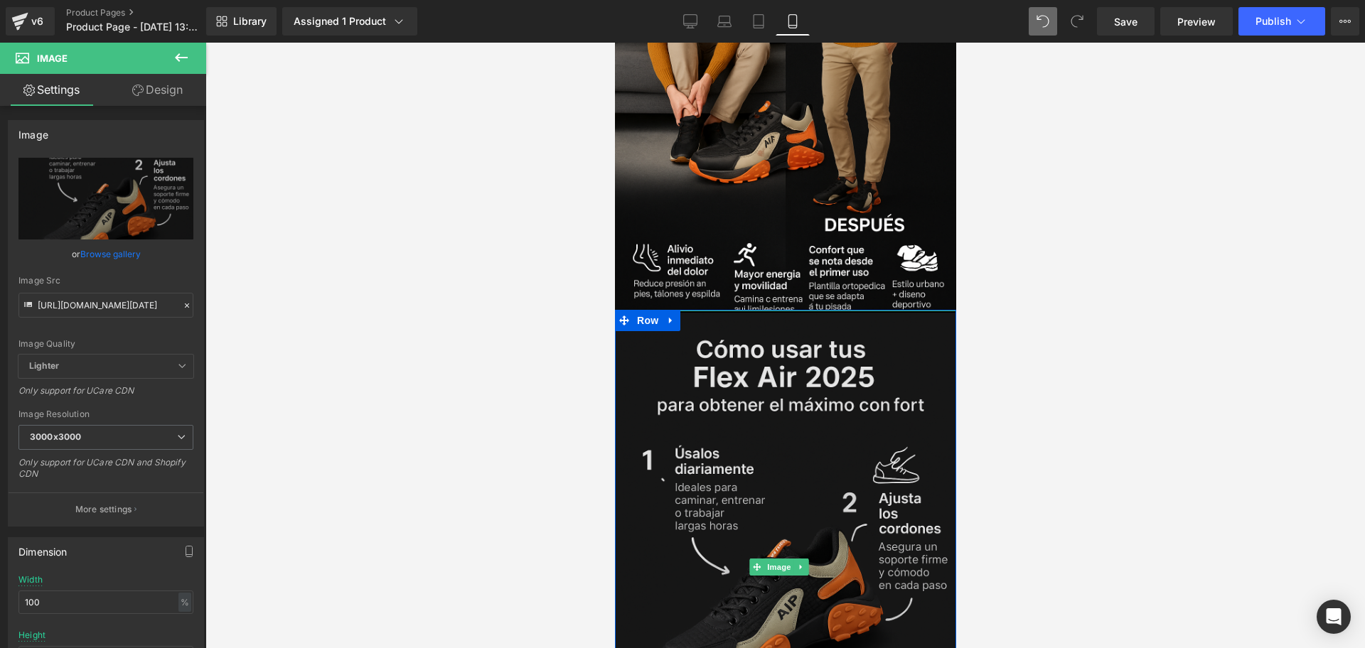
click at [679, 311] on img at bounding box center [784, 568] width 341 height 514
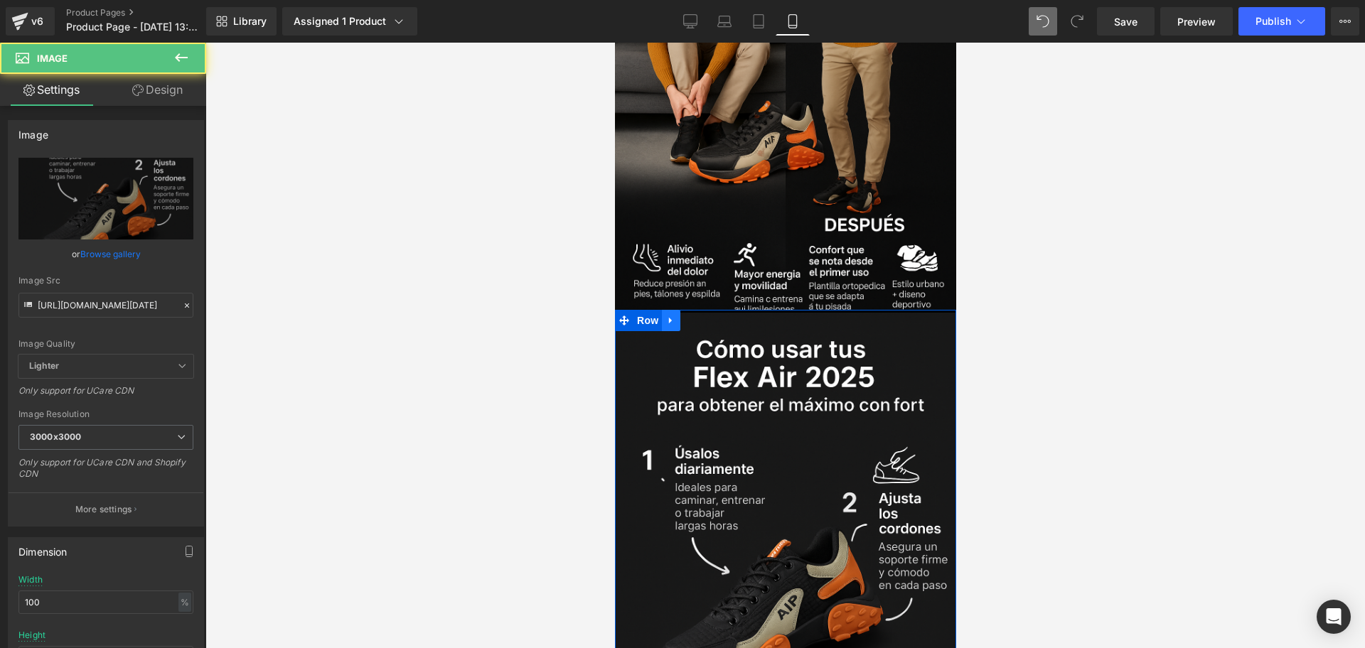
click at [674, 315] on icon at bounding box center [670, 320] width 10 height 11
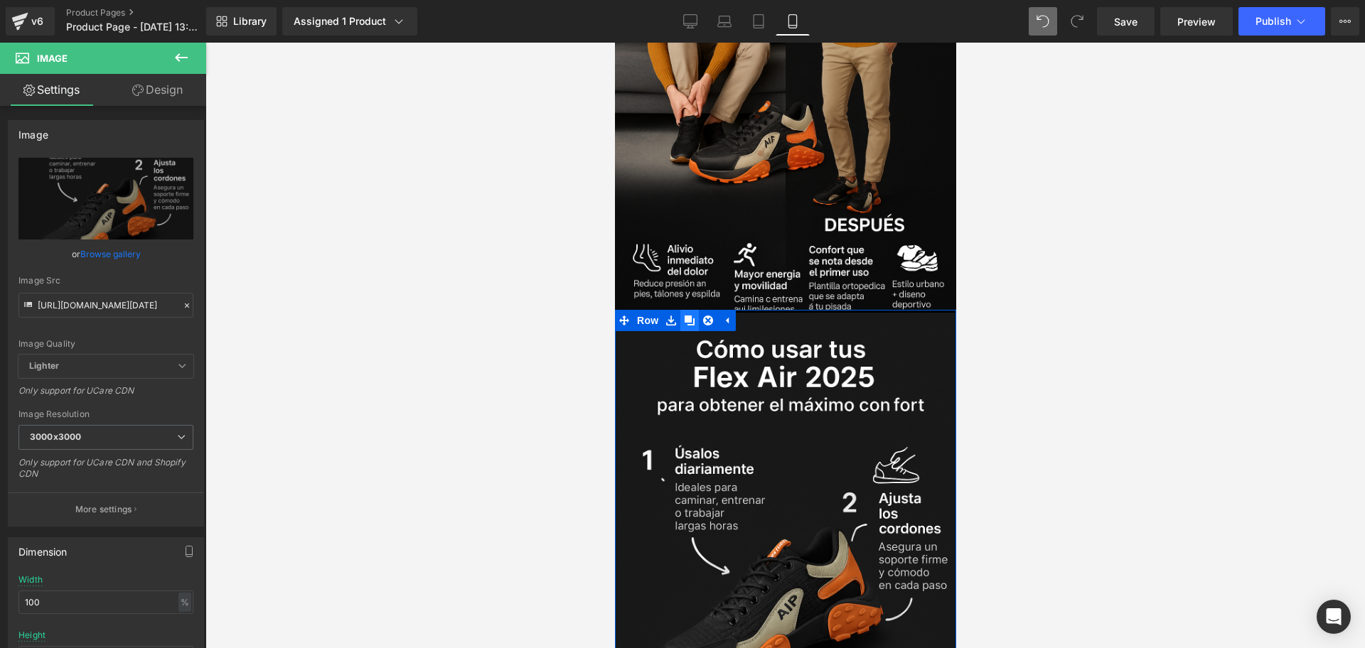
click at [684, 316] on icon at bounding box center [689, 321] width 10 height 10
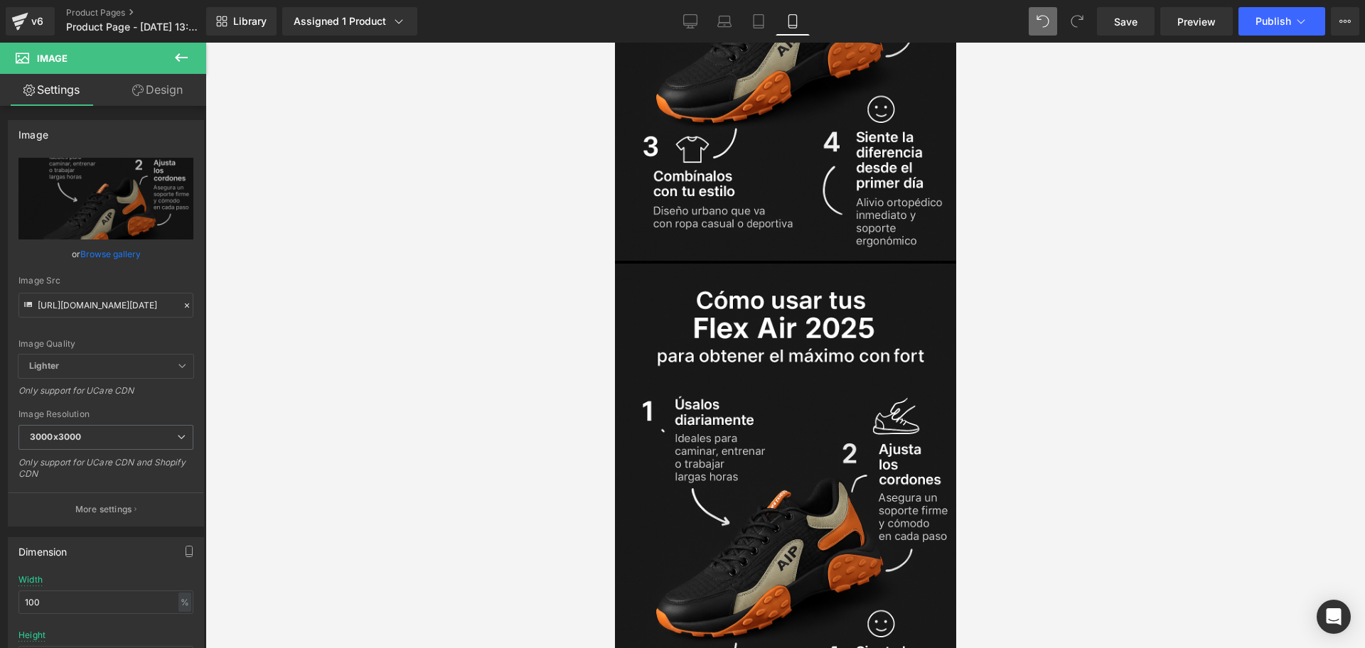
scroll to position [3600, 0]
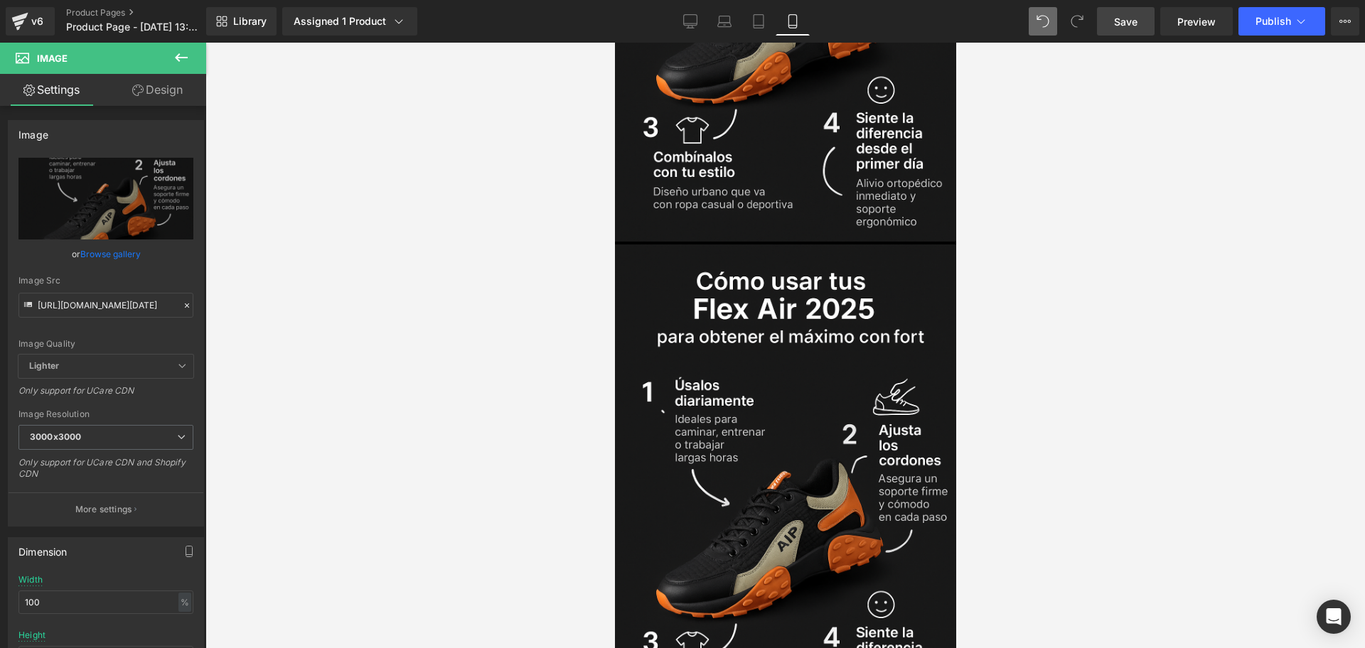
click at [1121, 25] on span "Save" at bounding box center [1125, 21] width 23 height 15
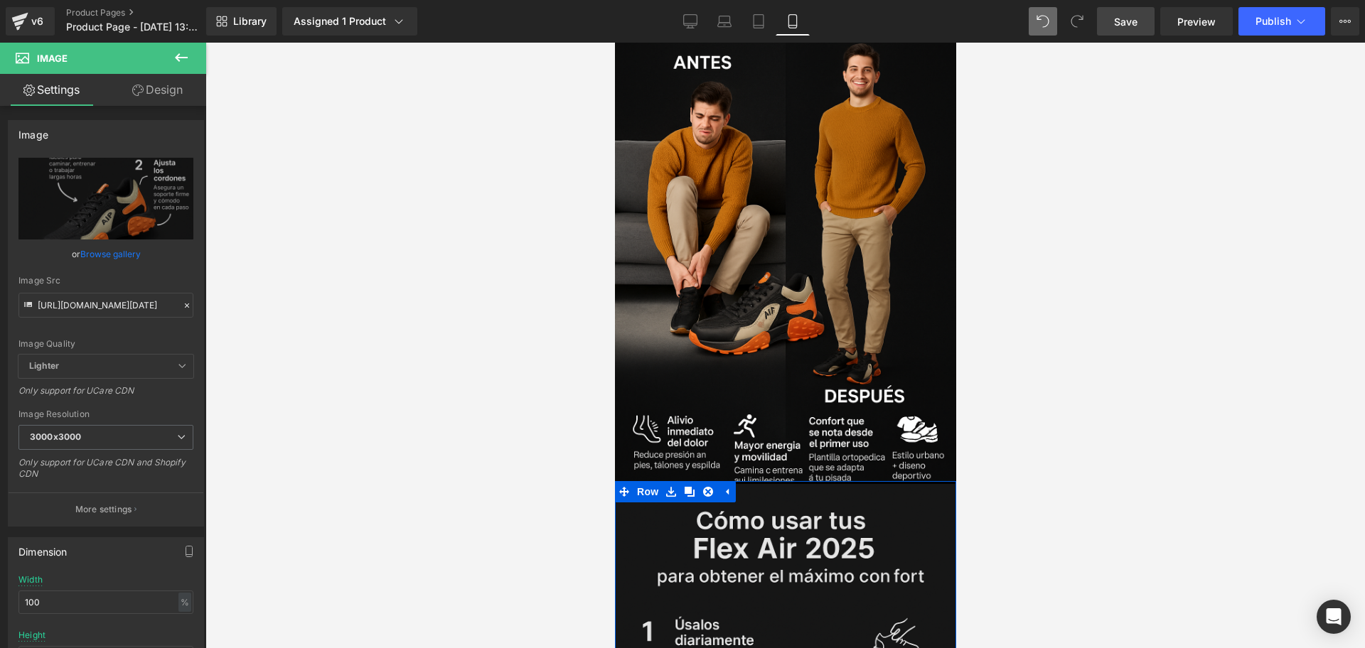
scroll to position [2938, 0]
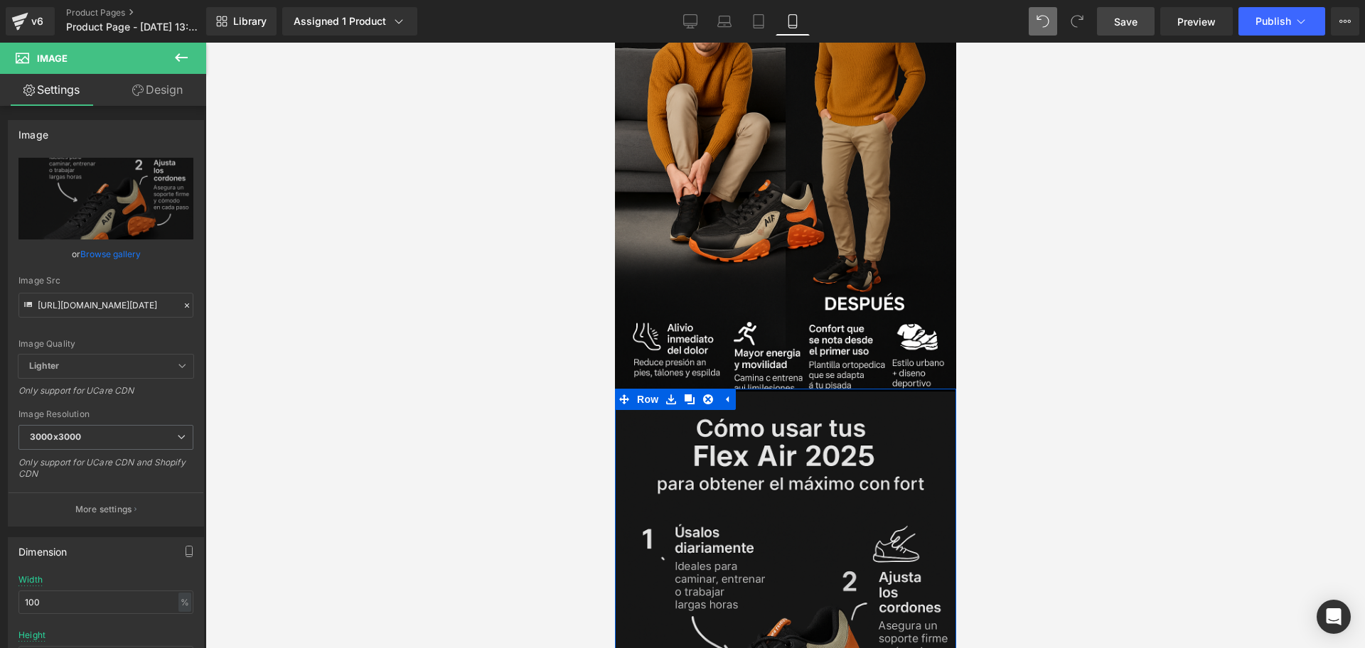
click at [728, 446] on img at bounding box center [784, 646] width 341 height 514
click at [824, 466] on img at bounding box center [784, 646] width 341 height 514
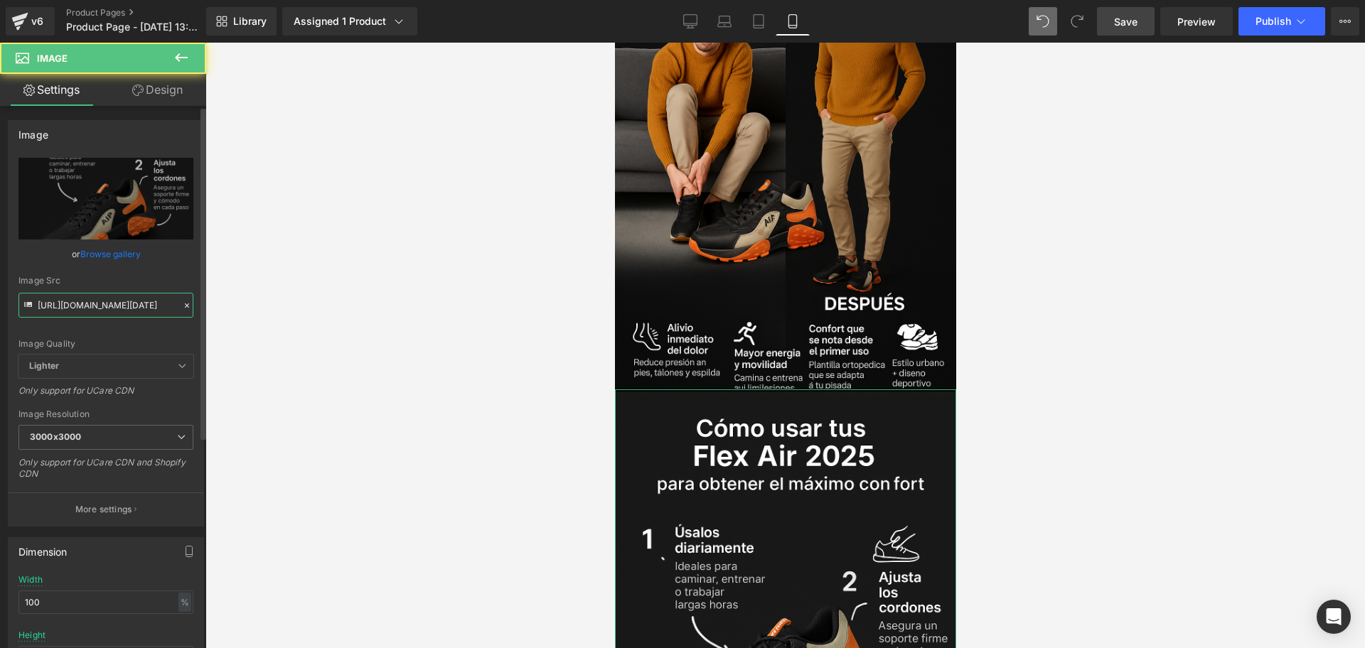
click at [92, 301] on input "[URL][DOMAIN_NAME][DATE]" at bounding box center [105, 305] width 175 height 25
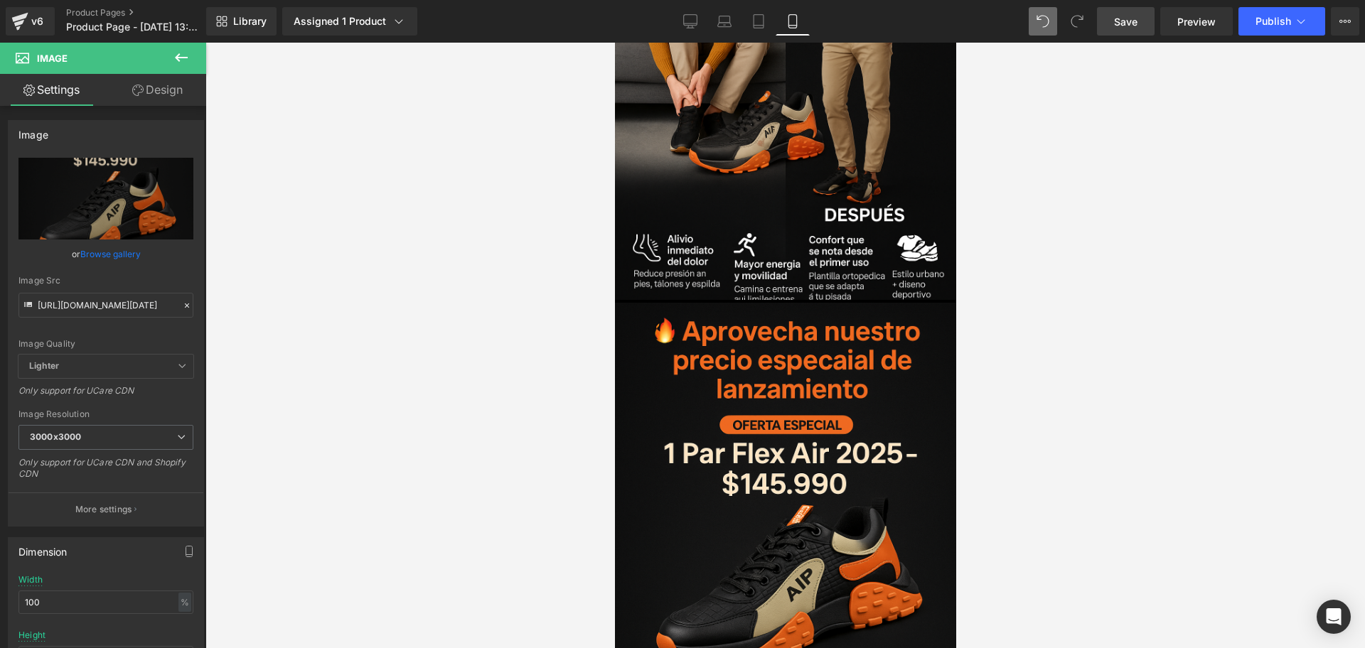
scroll to position [0, 0]
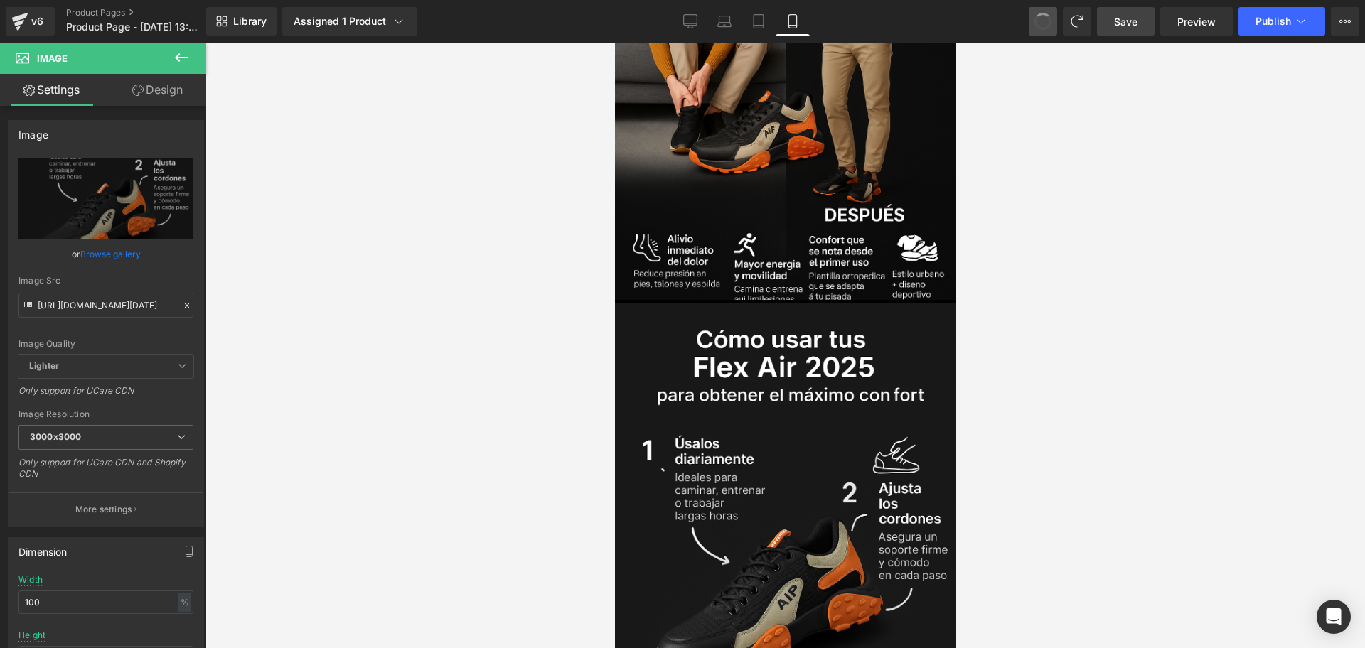
type input "[URL][DOMAIN_NAME][DATE]"
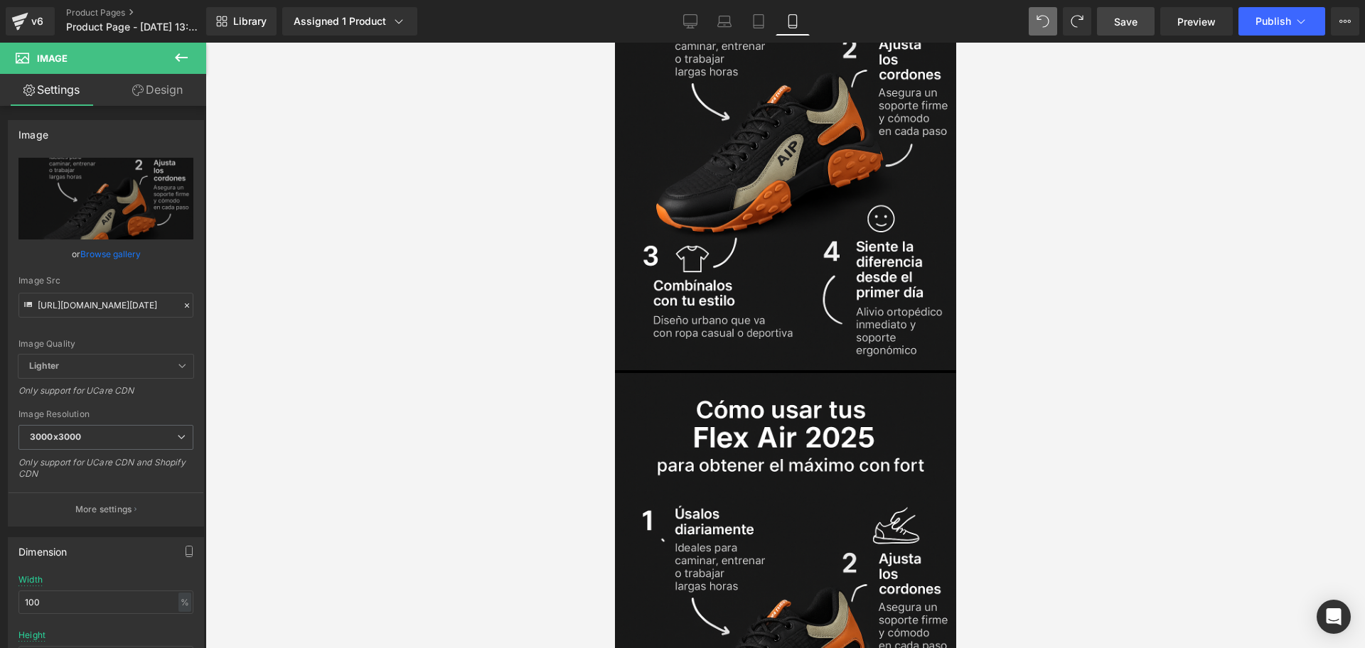
scroll to position [3560, 0]
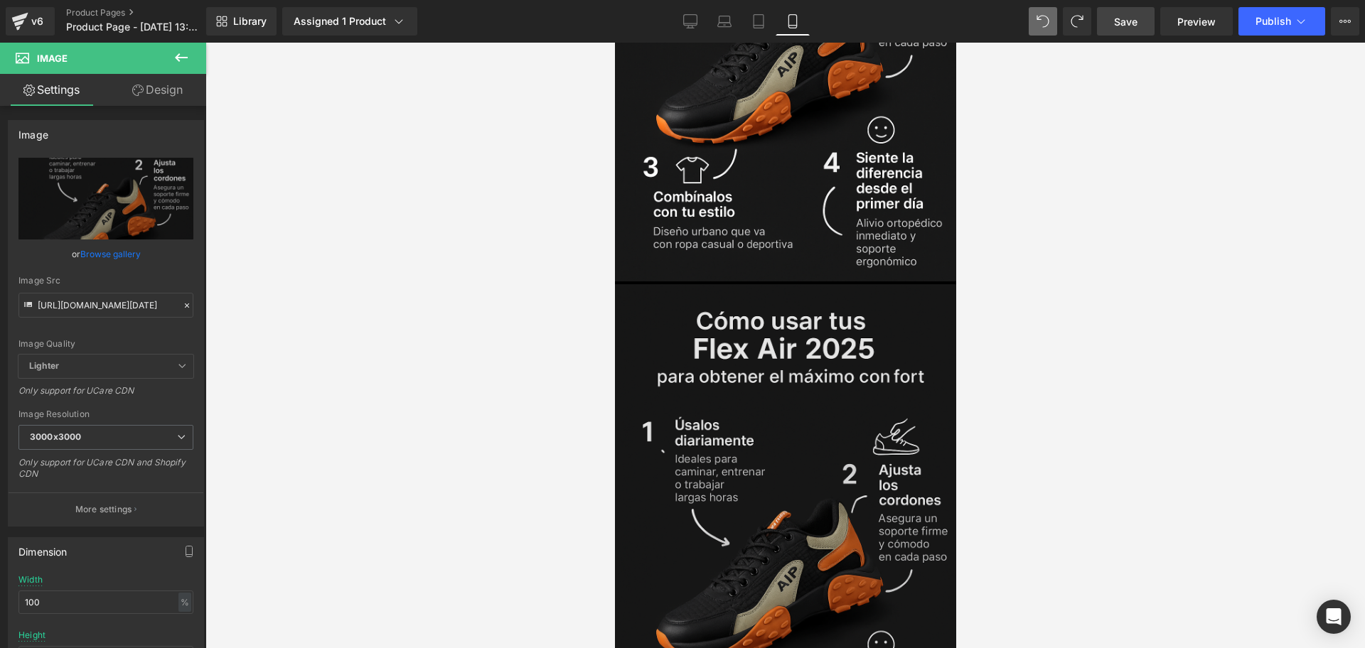
click at [863, 283] on img at bounding box center [784, 539] width 341 height 514
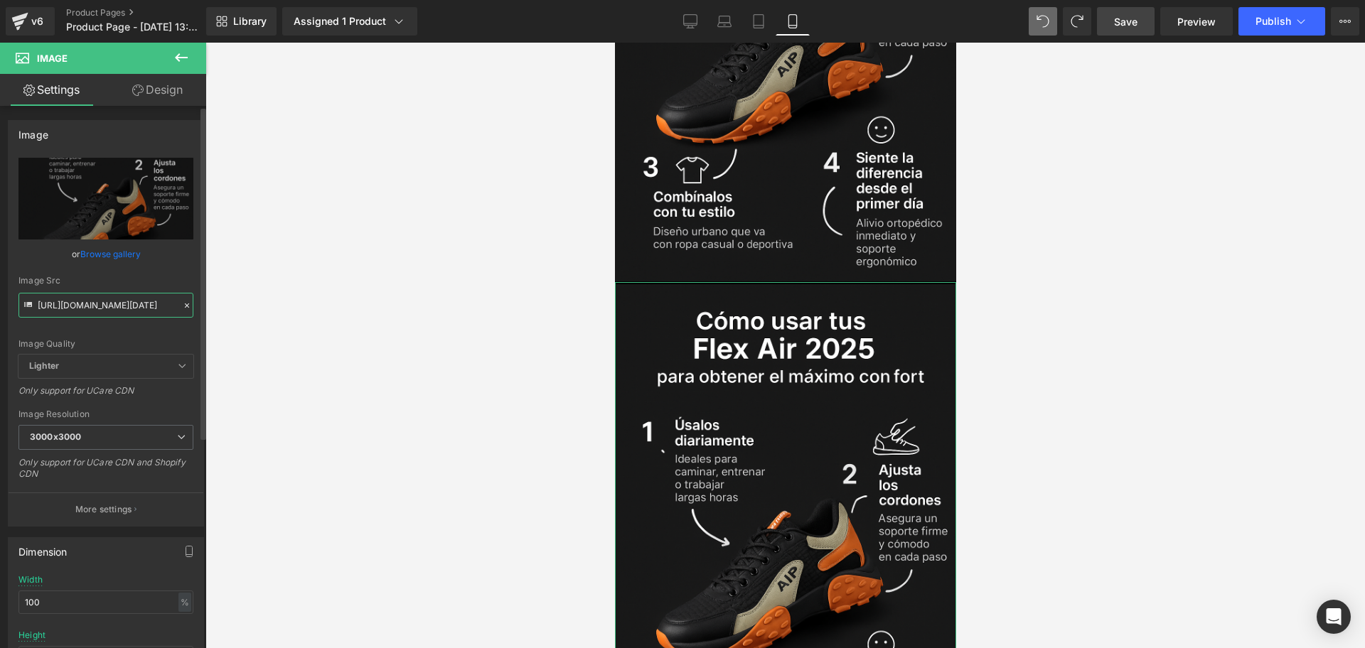
click at [106, 308] on input "[URL][DOMAIN_NAME][DATE]" at bounding box center [105, 305] width 175 height 25
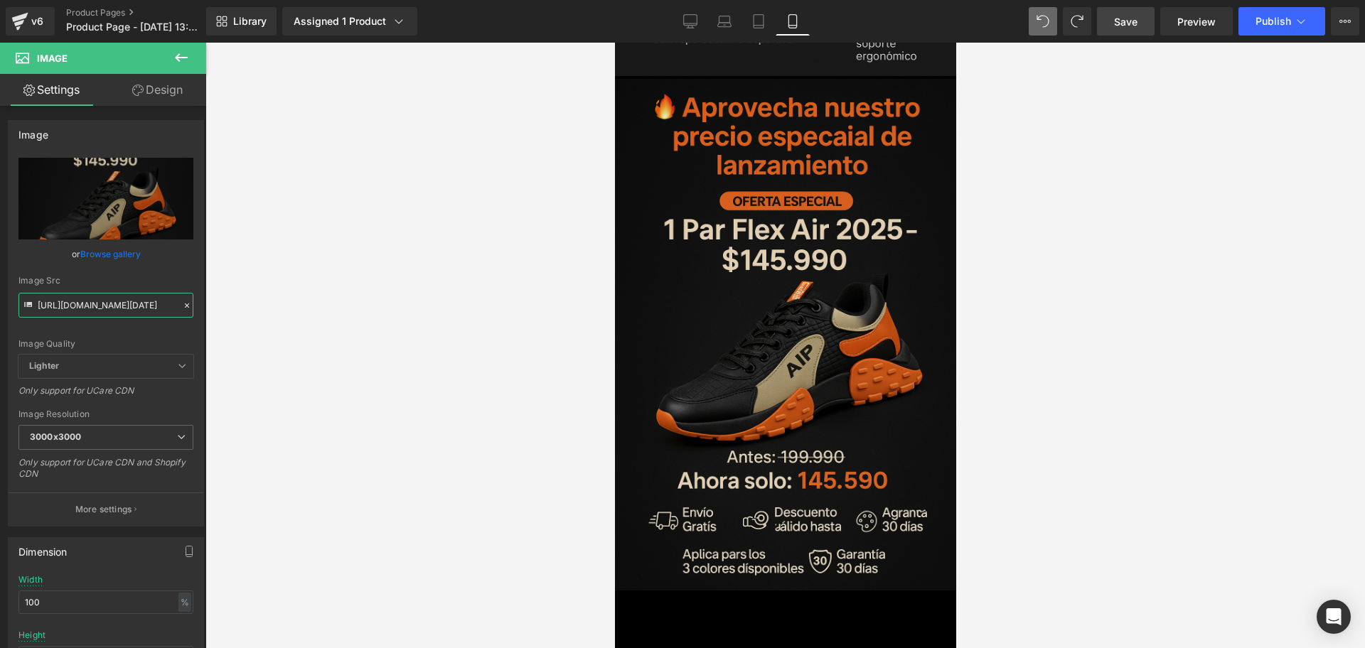
scroll to position [3826, 0]
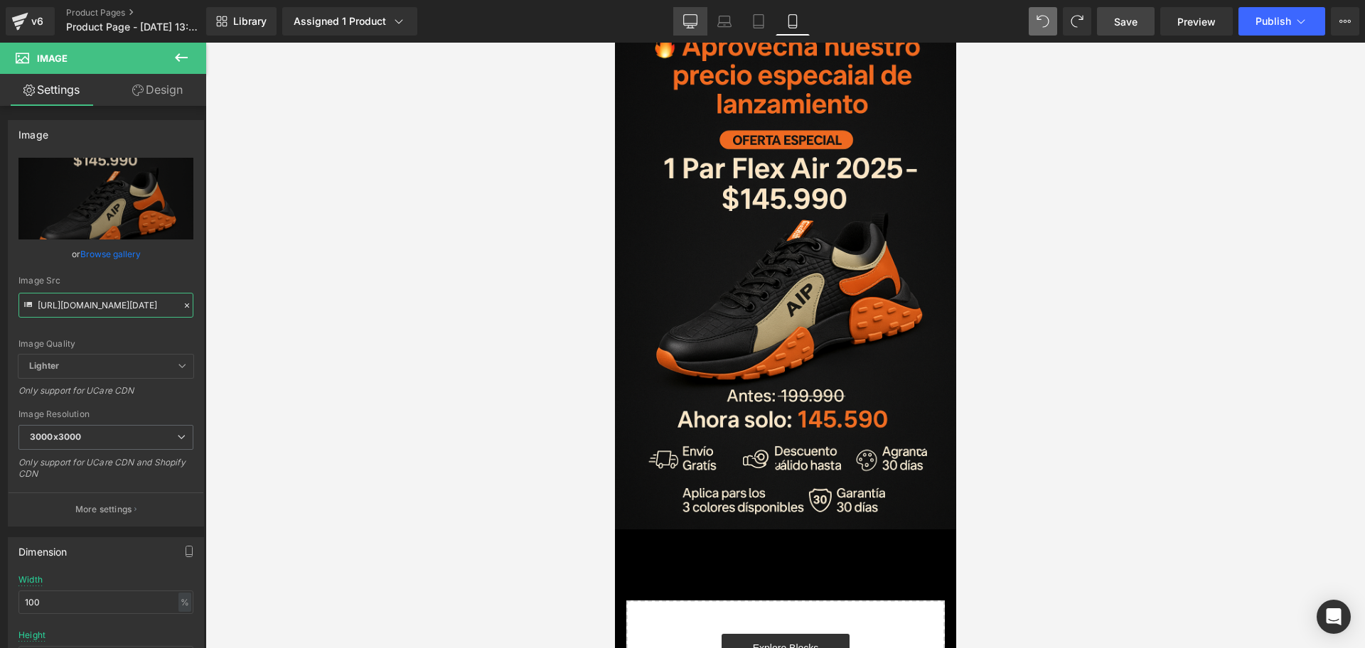
type input "[URL][DOMAIN_NAME][DATE]"
